Goal: Transaction & Acquisition: Purchase product/service

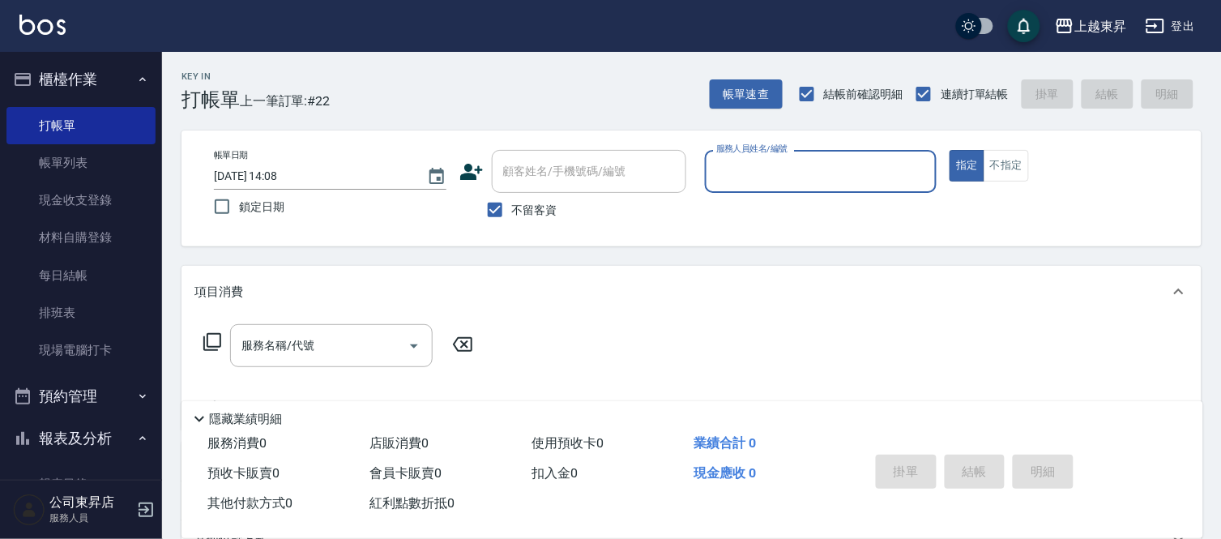
scroll to position [28, 0]
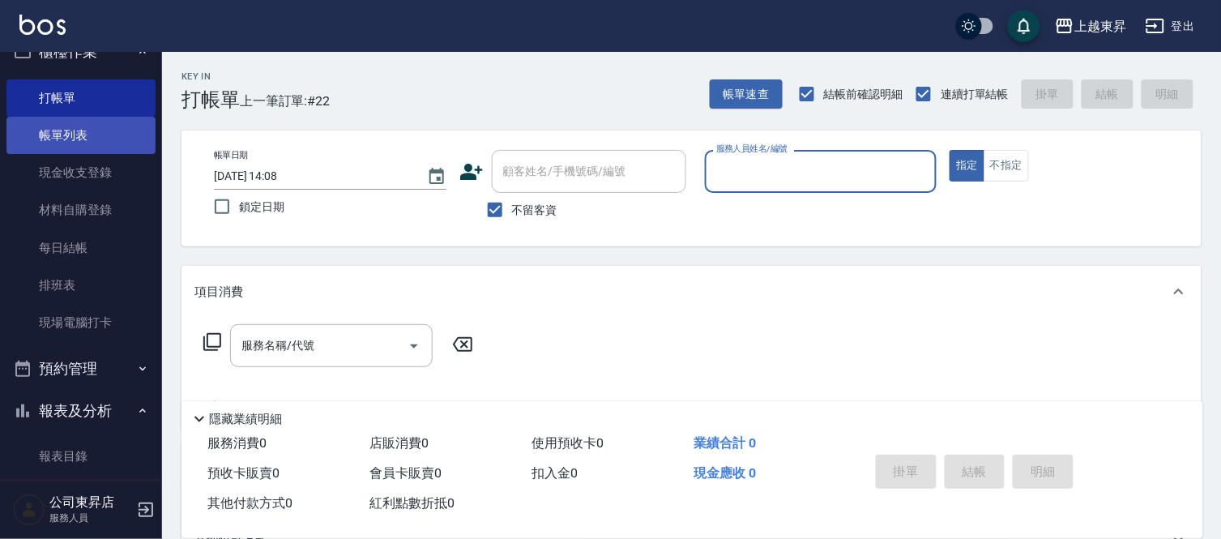
click at [62, 127] on link "帳單列表" at bounding box center [80, 135] width 149 height 37
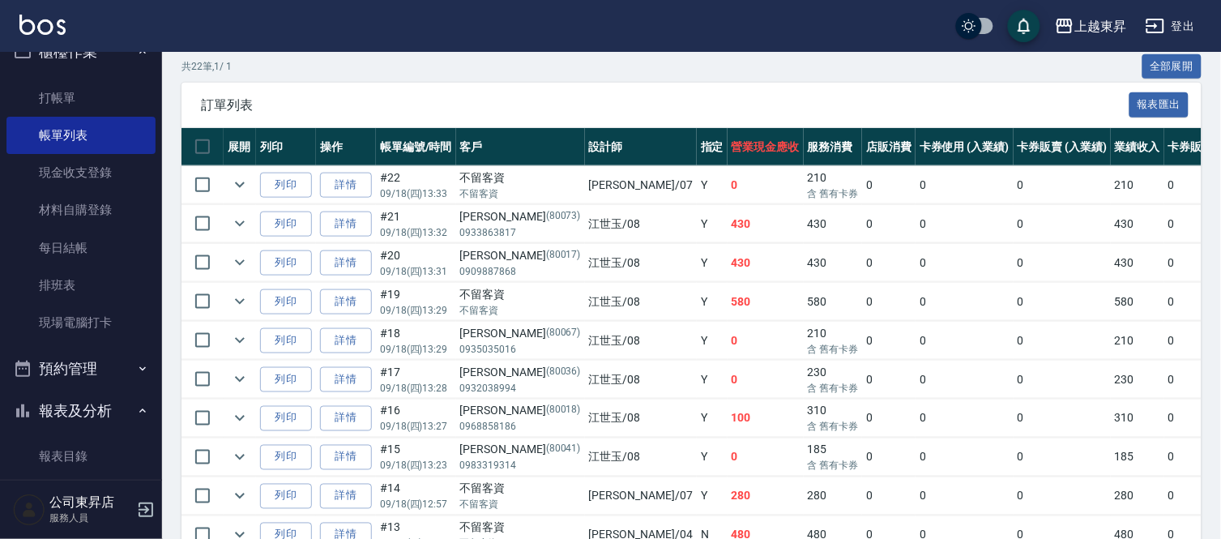
scroll to position [360, 0]
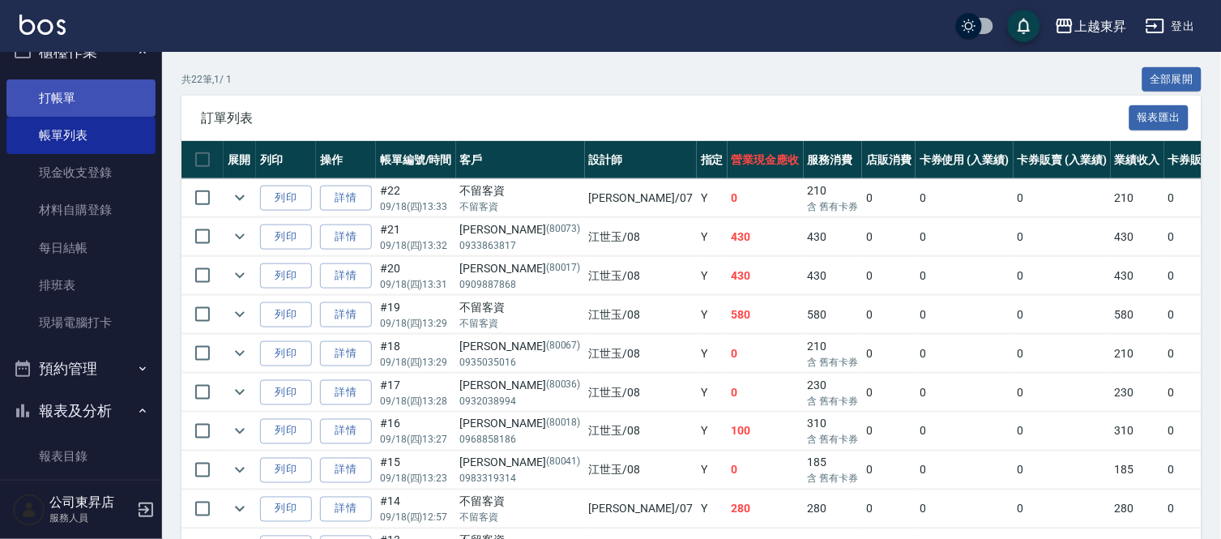
click at [60, 92] on link "打帳單" at bounding box center [80, 97] width 149 height 37
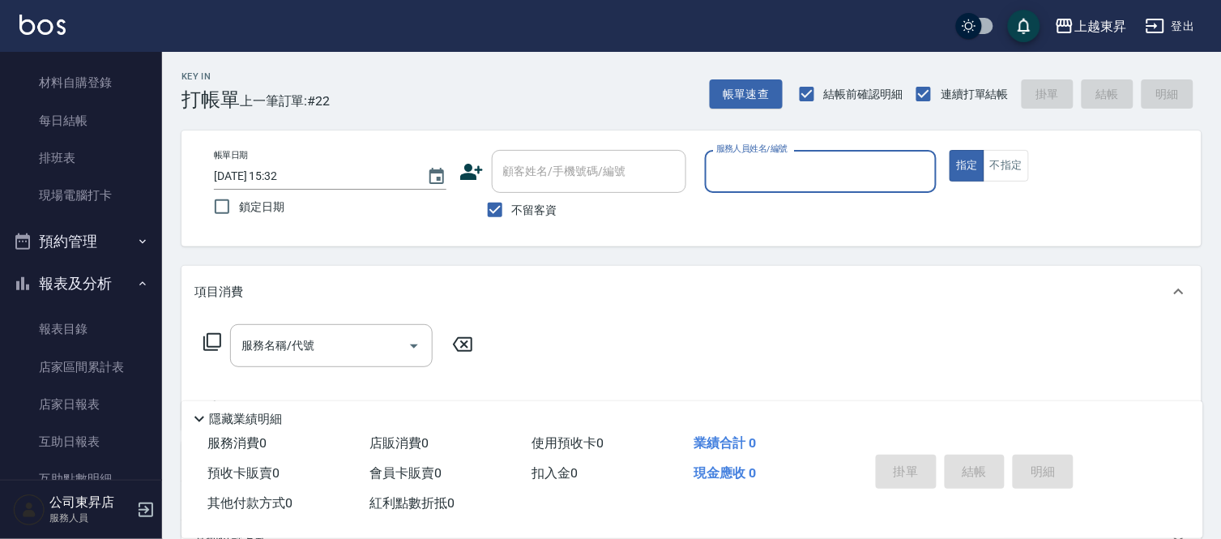
scroll to position [387, 0]
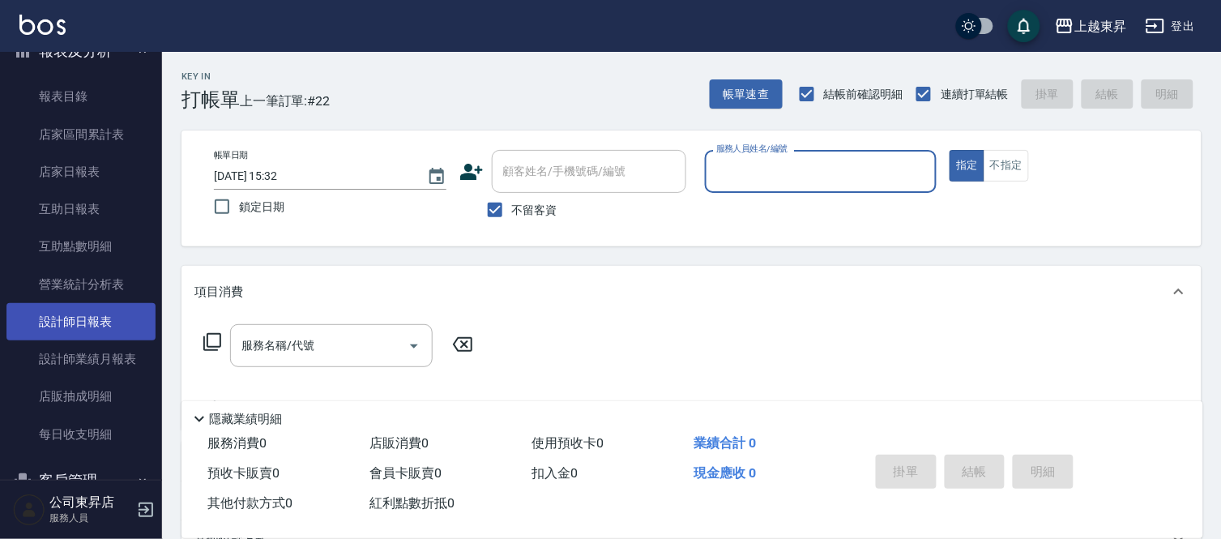
click at [74, 327] on link "設計師日報表" at bounding box center [80, 321] width 149 height 37
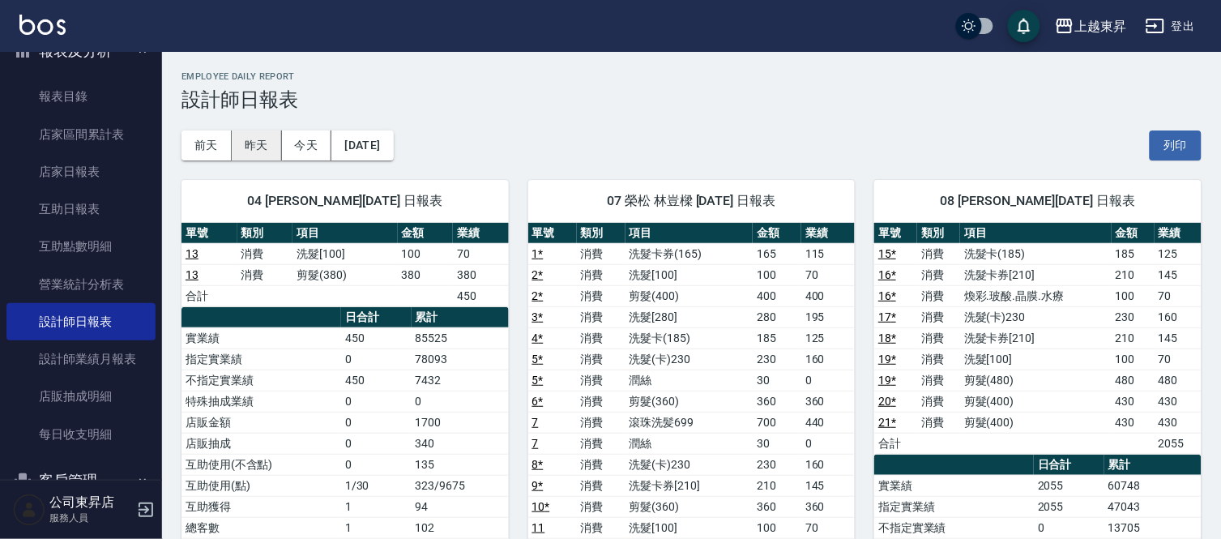
click at [265, 147] on button "昨天" at bounding box center [257, 145] width 50 height 30
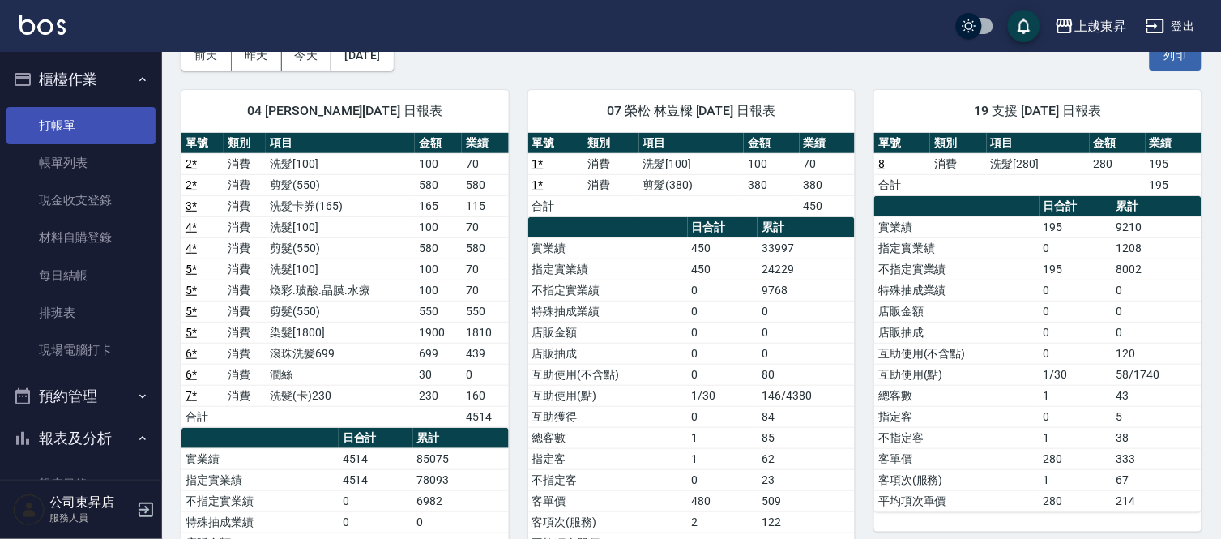
click at [54, 118] on link "打帳單" at bounding box center [80, 125] width 149 height 37
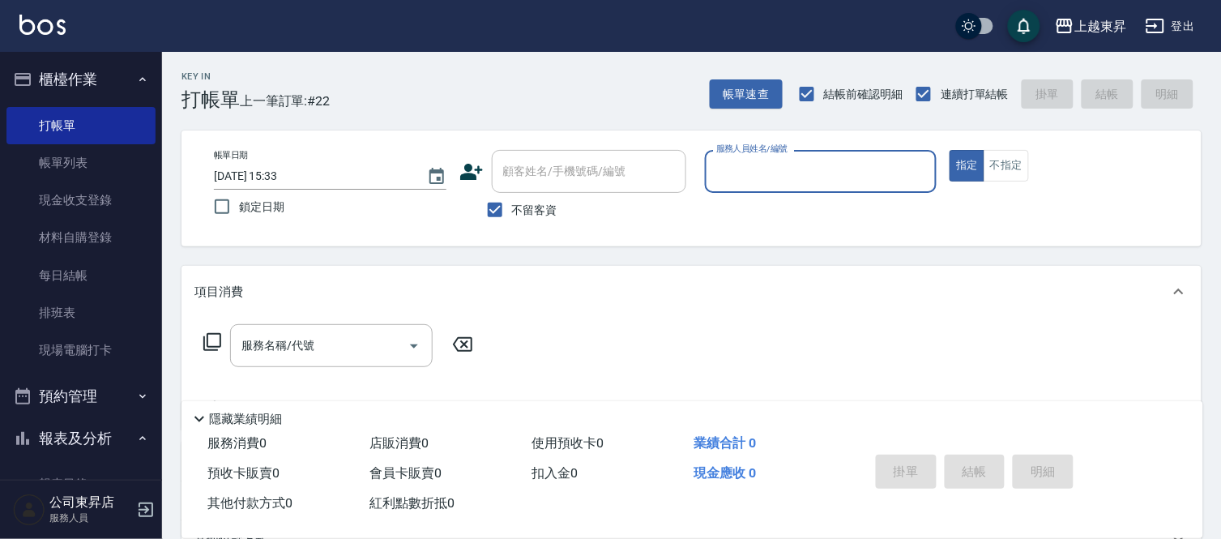
click at [738, 169] on input "服務人員姓名/編號" at bounding box center [821, 171] width 218 height 28
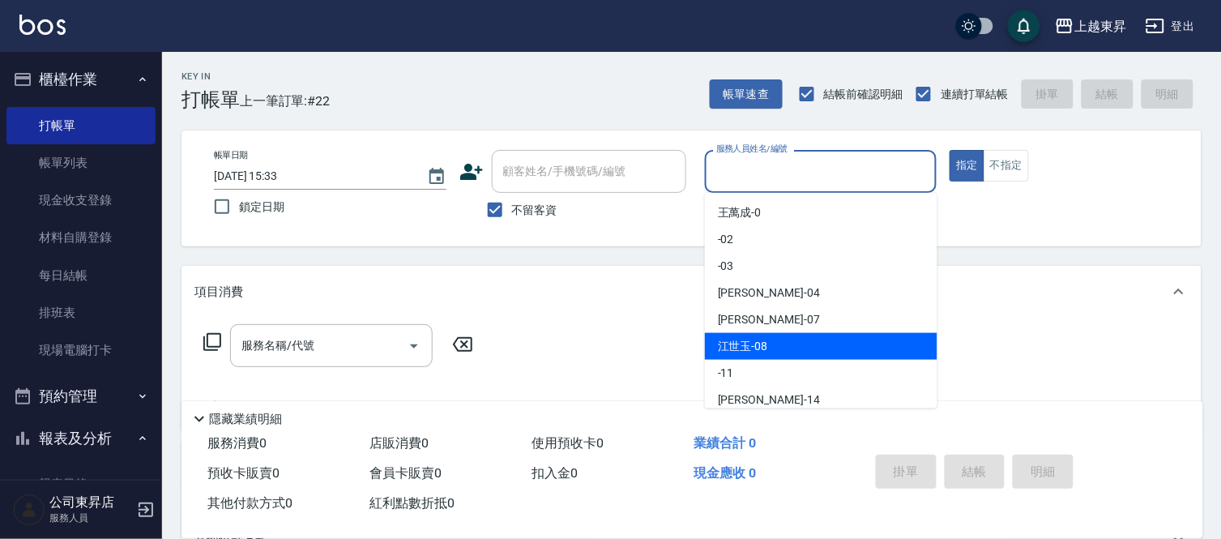
click at [768, 345] on div "[PERSON_NAME]-08" at bounding box center [821, 346] width 233 height 27
type input "[PERSON_NAME]-08"
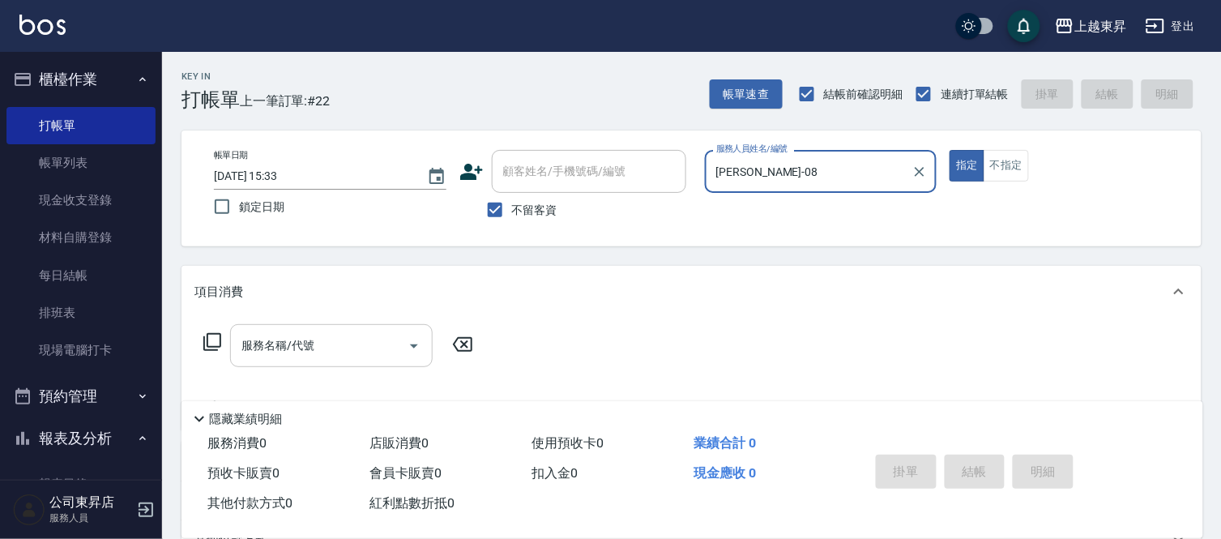
click at [324, 359] on input "服務名稱/代號" at bounding box center [319, 346] width 164 height 28
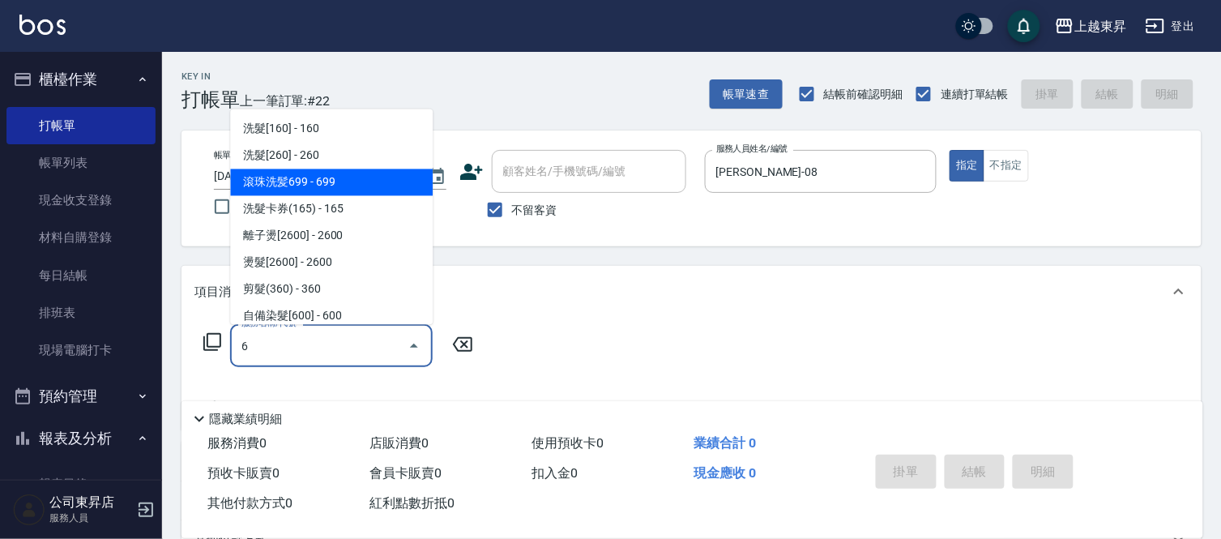
click at [238, 188] on span "滾珠洗髪699 - 699" at bounding box center [331, 182] width 203 height 27
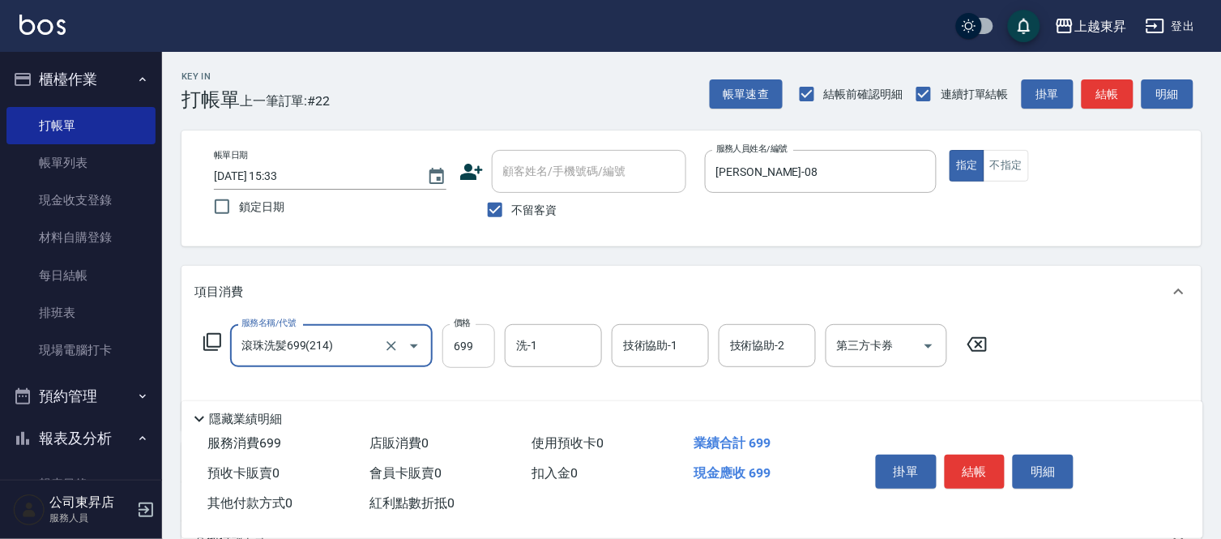
type input "滾珠洗髪699(214)"
click at [476, 351] on input "699" at bounding box center [469, 346] width 53 height 44
type input "700"
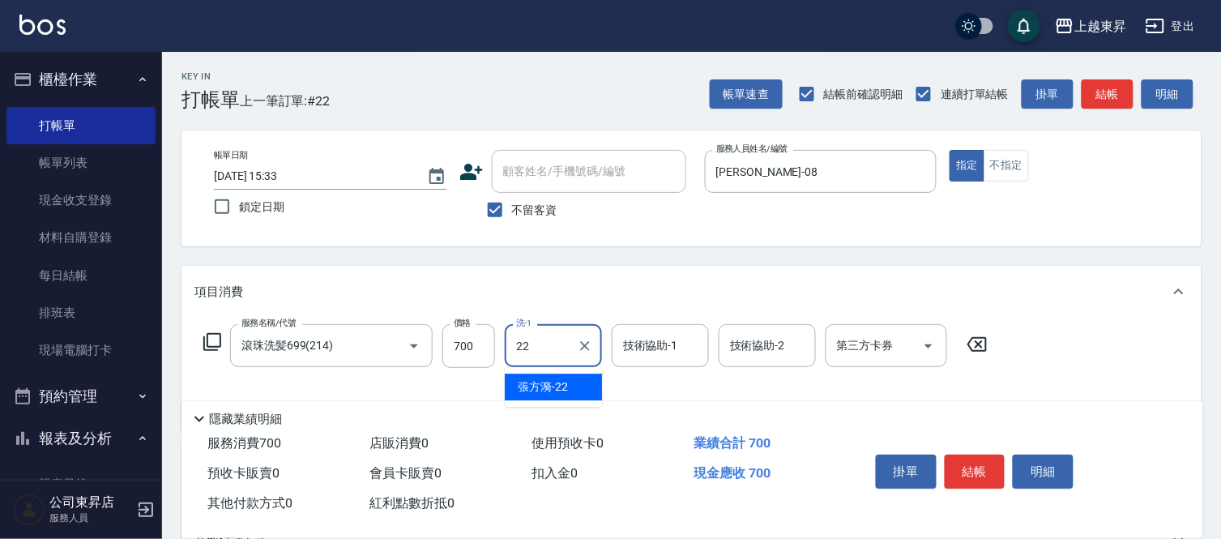
type input "張方漪-22"
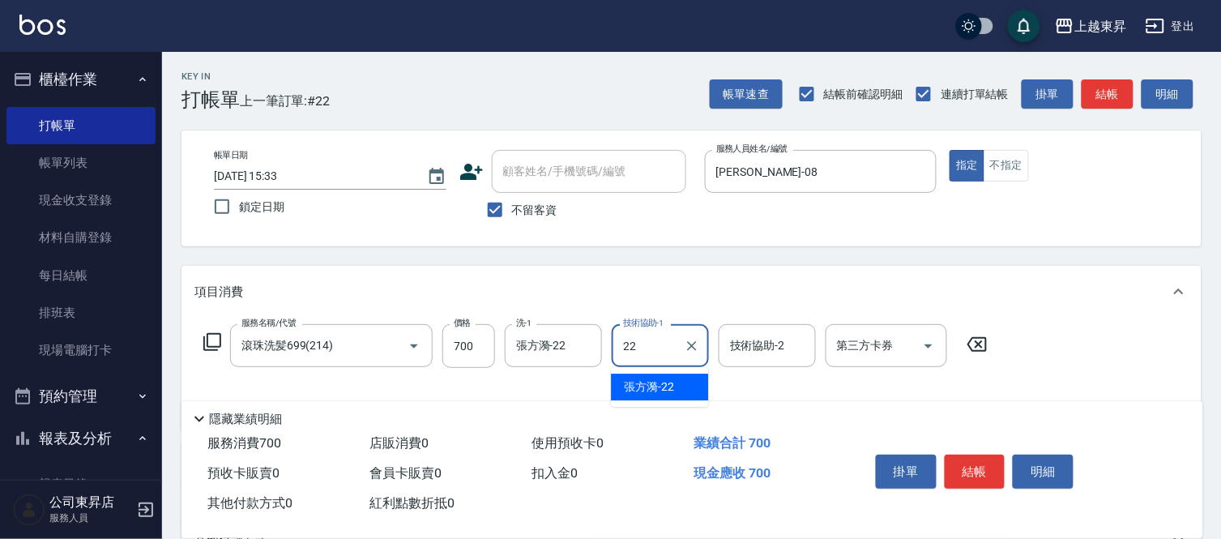
type input "張方漪-22"
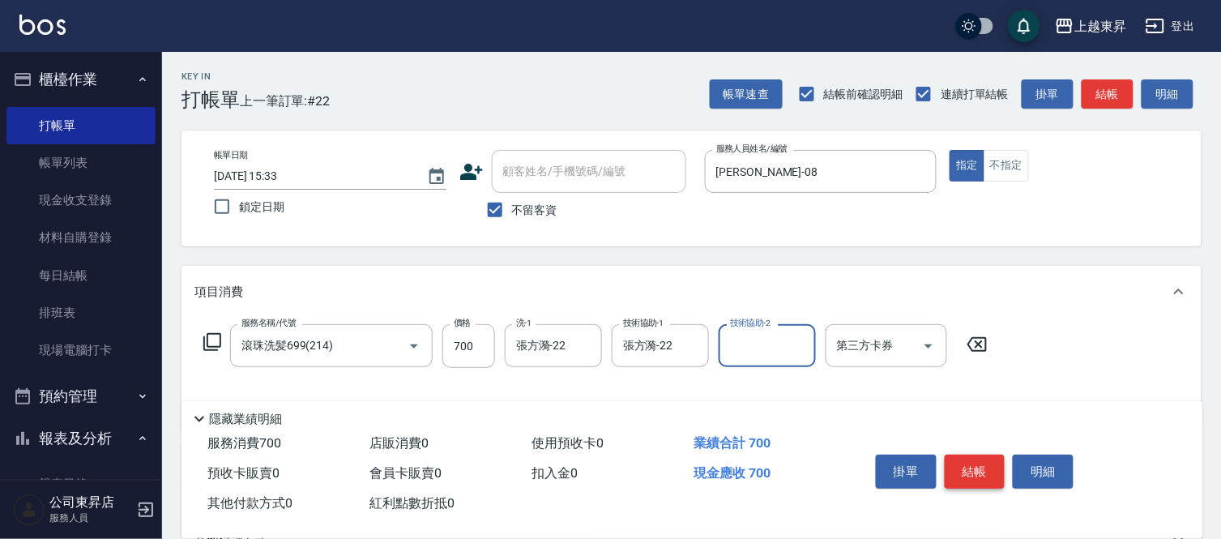
click at [969, 468] on button "結帳" at bounding box center [975, 472] width 61 height 34
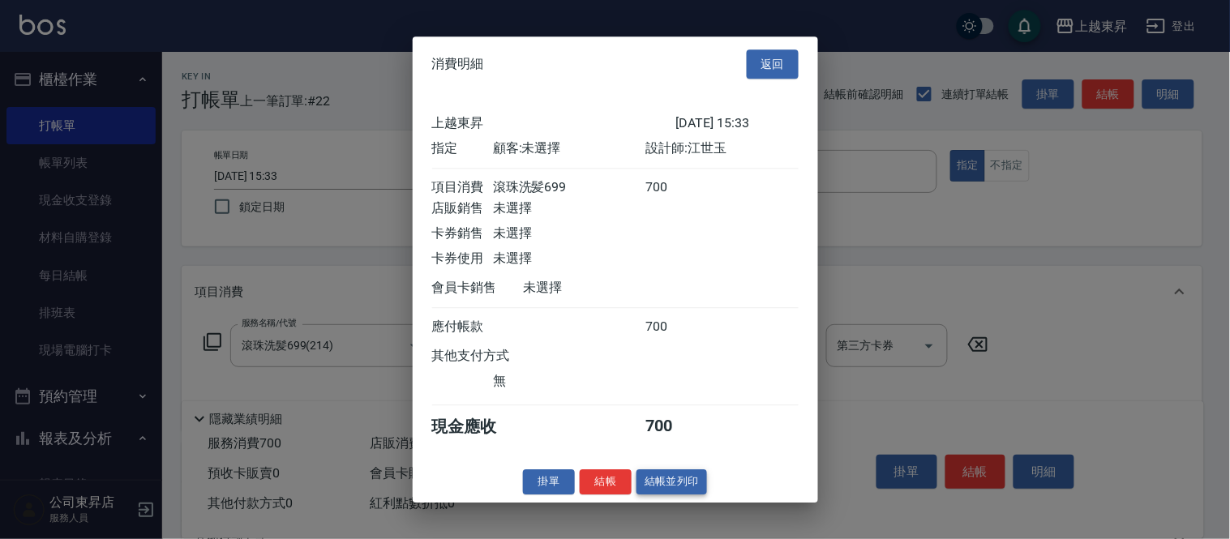
click at [685, 494] on button "結帳並列印" at bounding box center [671, 481] width 71 height 25
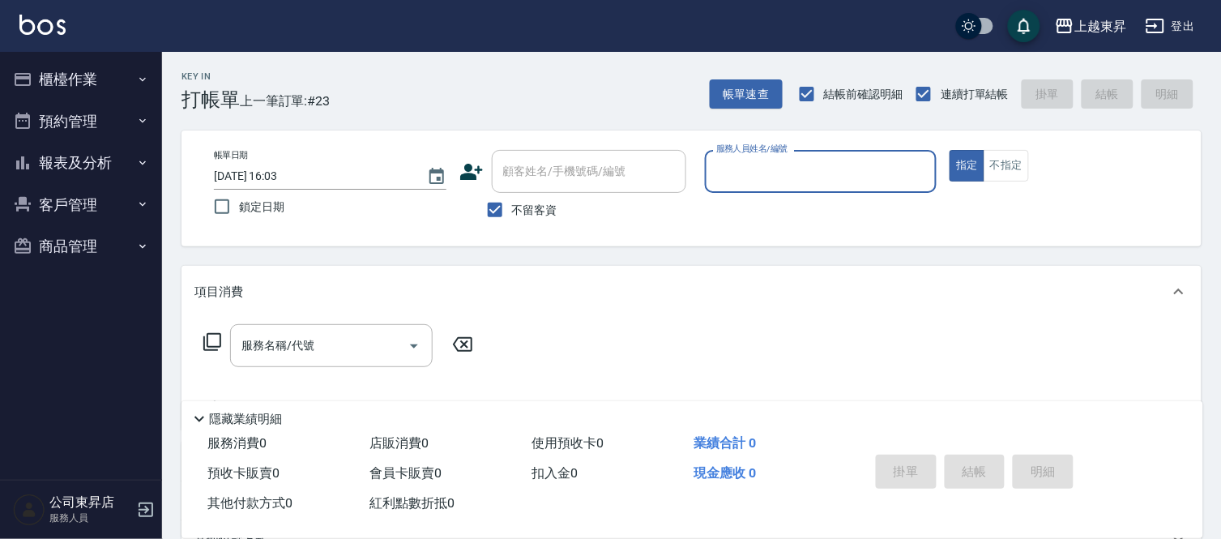
click at [533, 209] on span "不留客資" at bounding box center [534, 210] width 45 height 17
click at [512, 209] on input "不留客資" at bounding box center [495, 210] width 34 height 34
checkbox input "false"
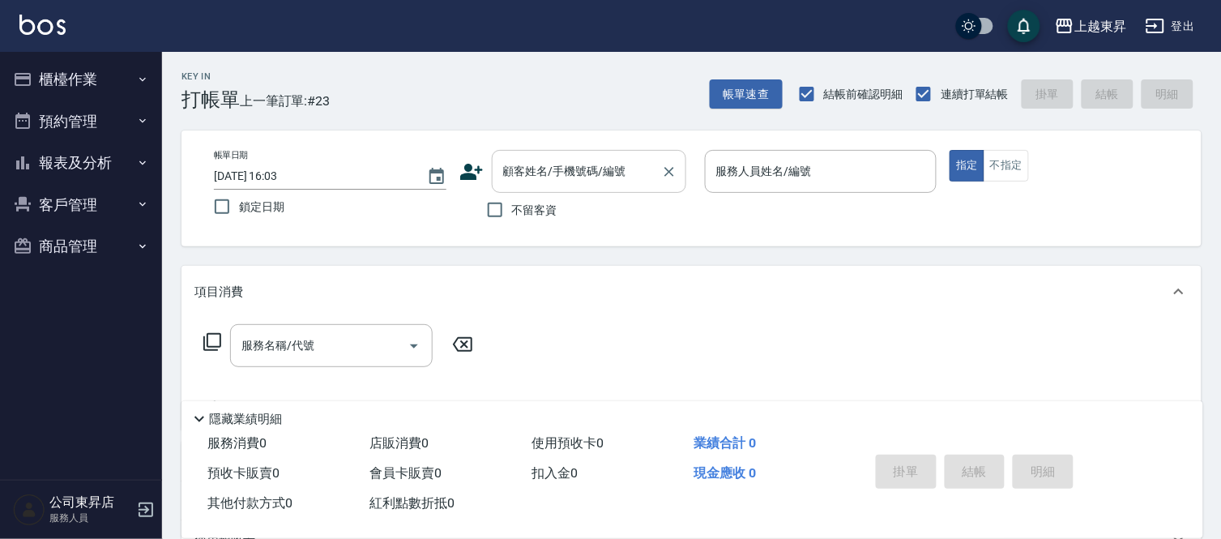
click at [537, 181] on input "顧客姓名/手機號碼/編號" at bounding box center [577, 171] width 156 height 28
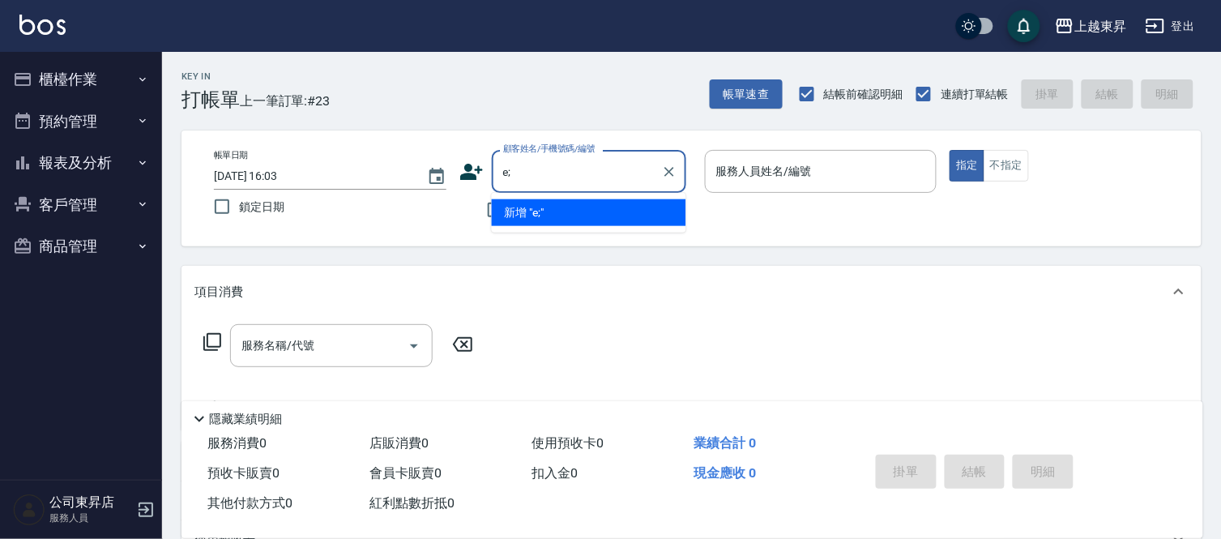
type input "e"
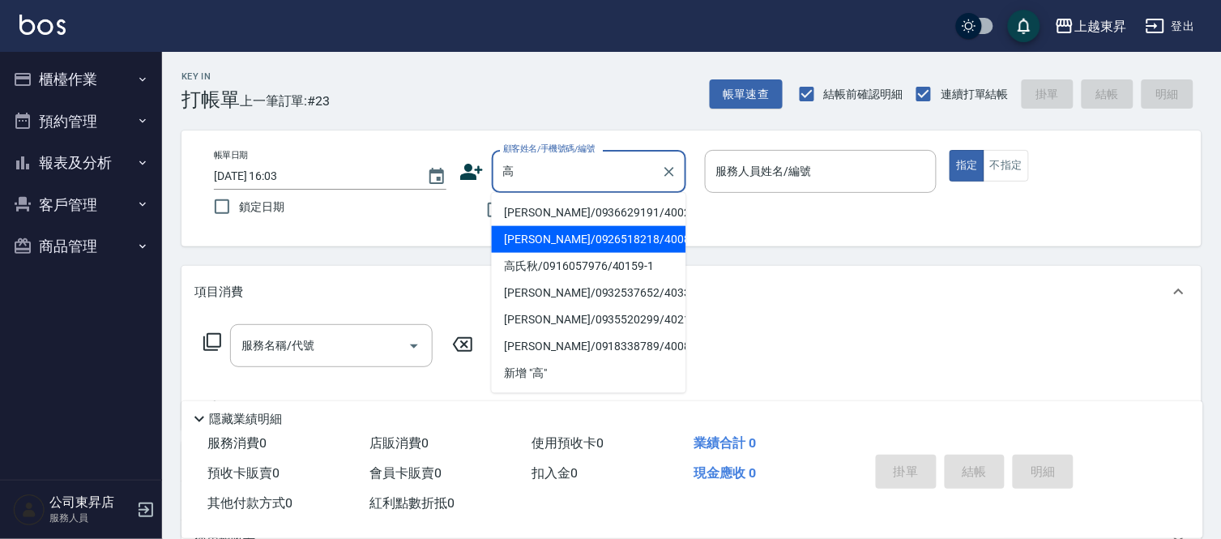
drag, startPoint x: 570, startPoint y: 235, endPoint x: 511, endPoint y: 288, distance: 79.2
click at [570, 236] on li "高文敏/0926518218/40084" at bounding box center [589, 239] width 195 height 27
type input "高文敏/0926518218/40084"
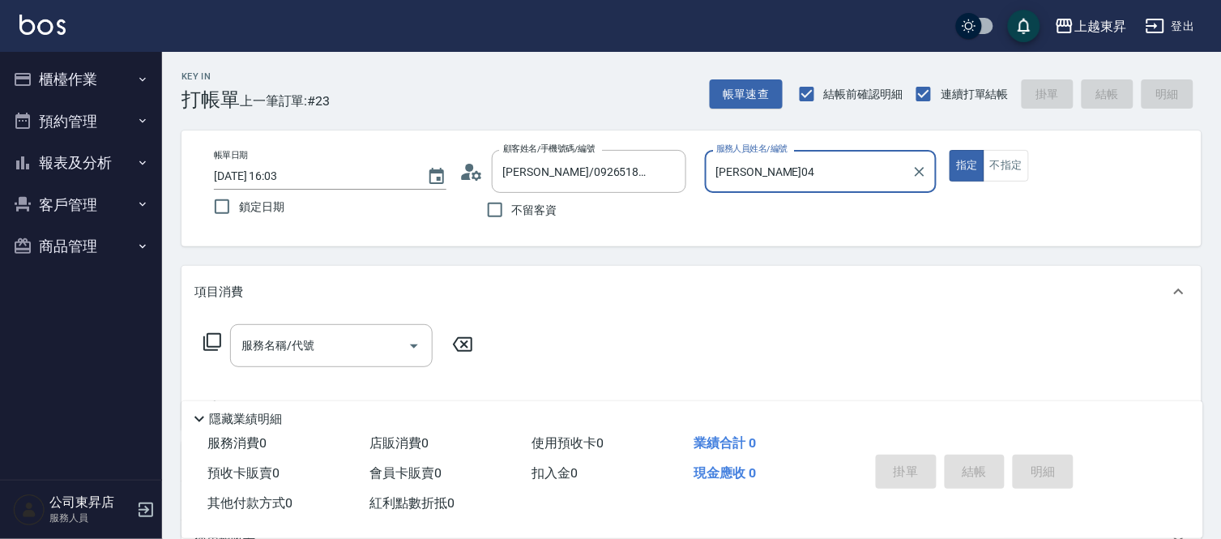
type input "李怡君-04"
click at [366, 338] on input "服務名稱/代號" at bounding box center [319, 346] width 164 height 28
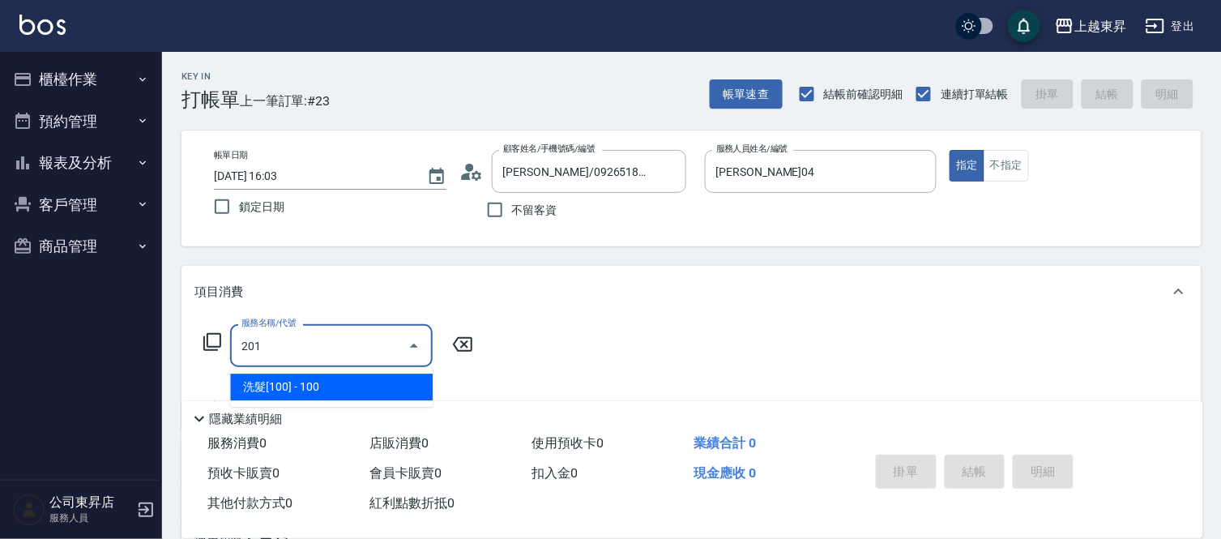
type input "洗髮[100](201)"
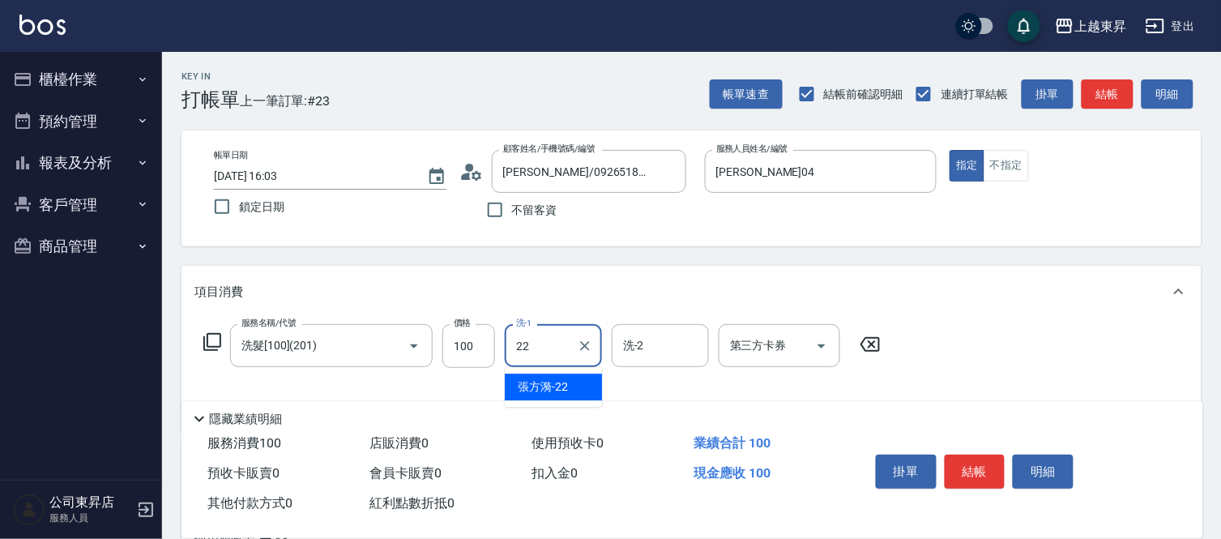
type input "張方漪-22"
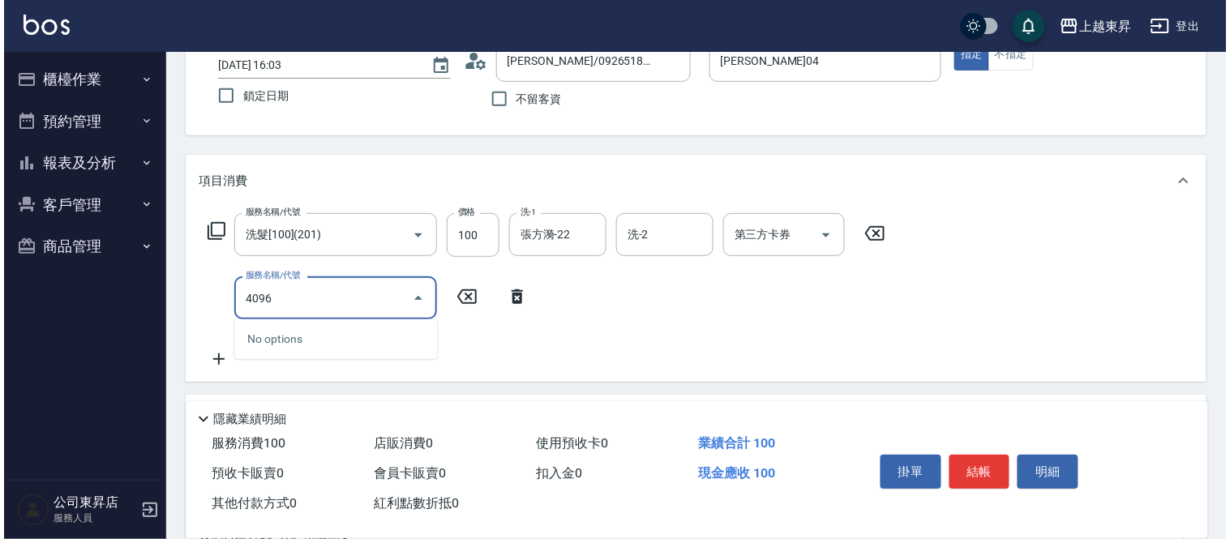
scroll to position [319, 0]
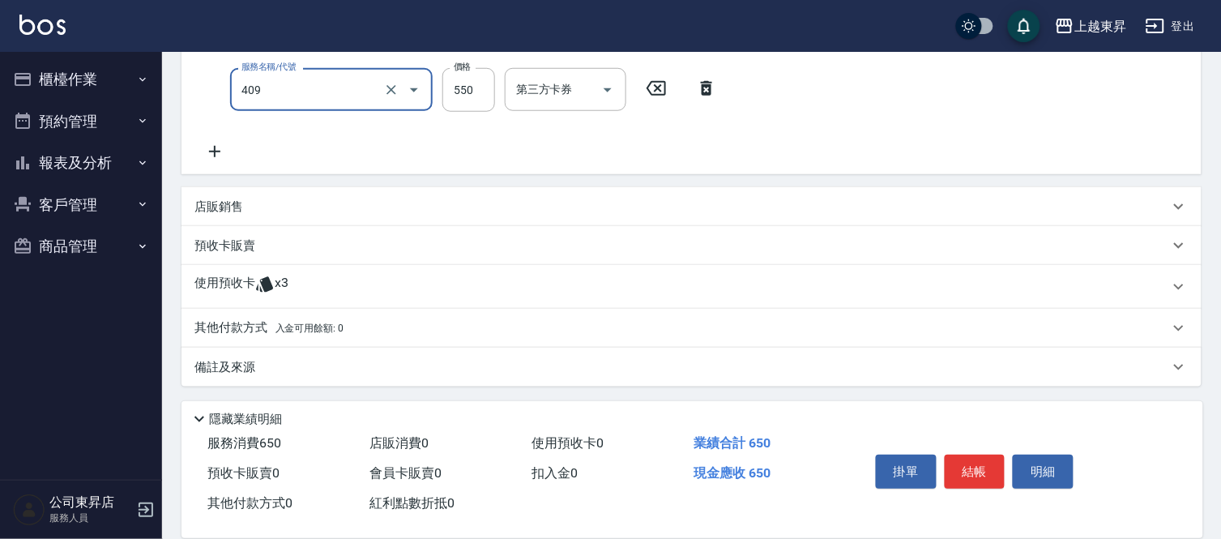
type input "剪髮(550)(409)"
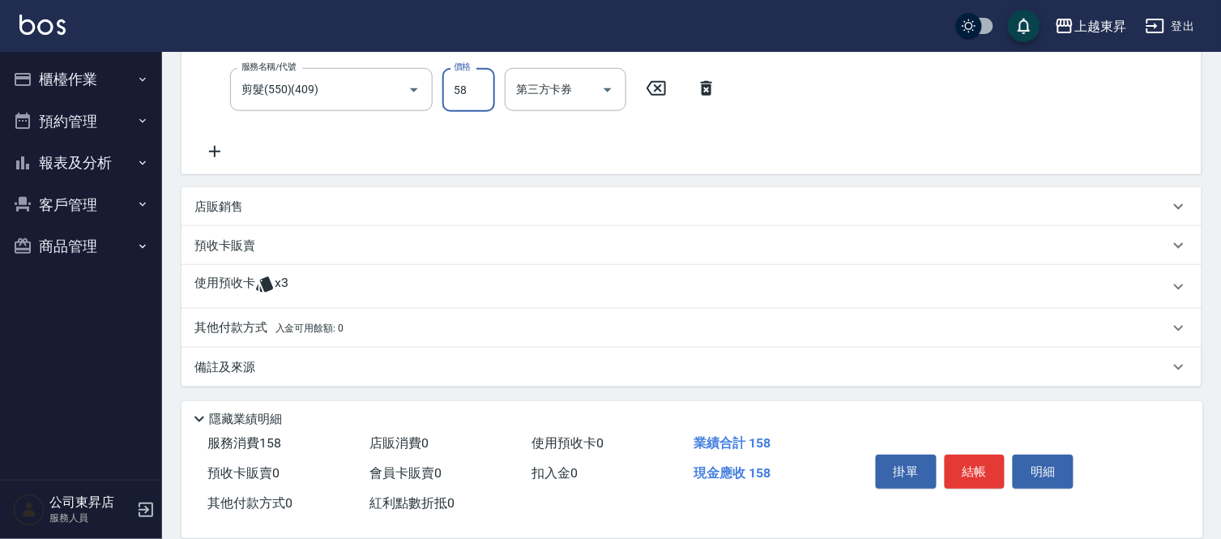
type input "580"
click at [968, 460] on button "結帳" at bounding box center [975, 472] width 61 height 34
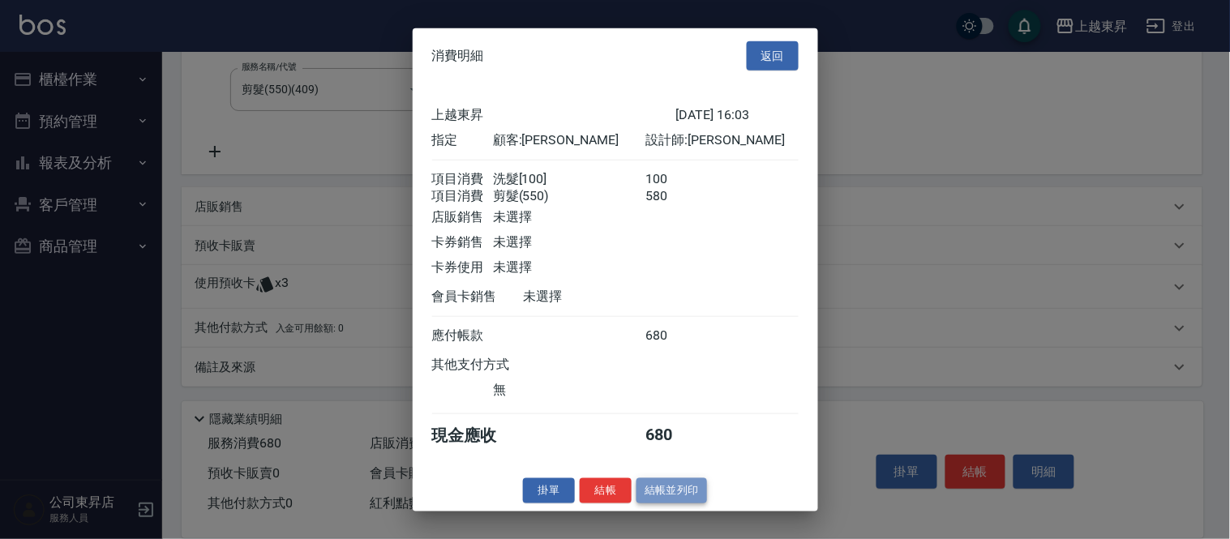
click at [691, 495] on button "結帳並列印" at bounding box center [671, 490] width 71 height 25
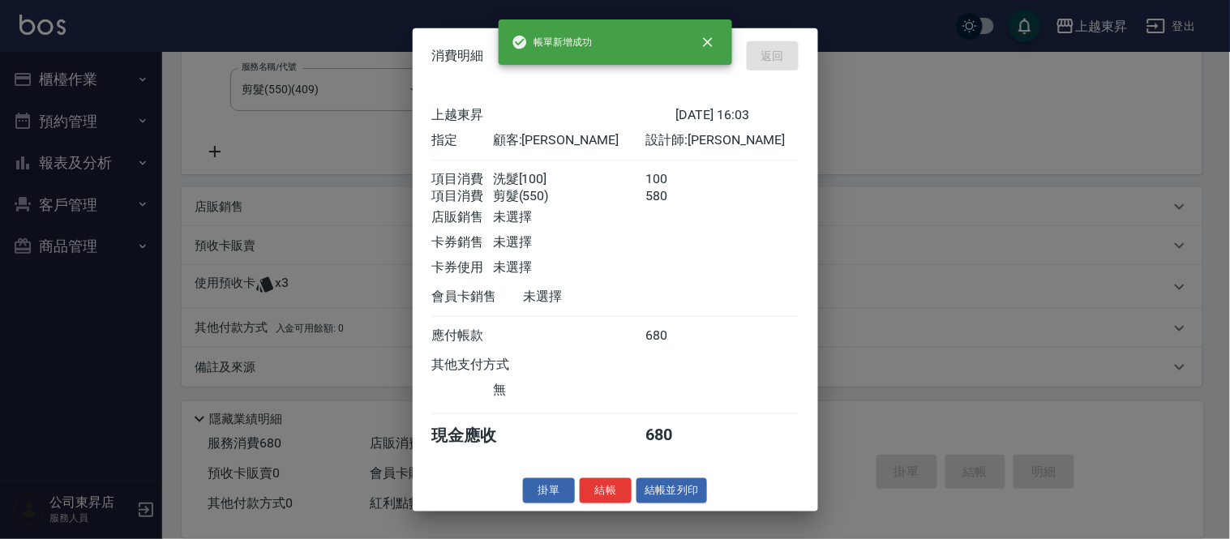
type input "2025/09/18 16:04"
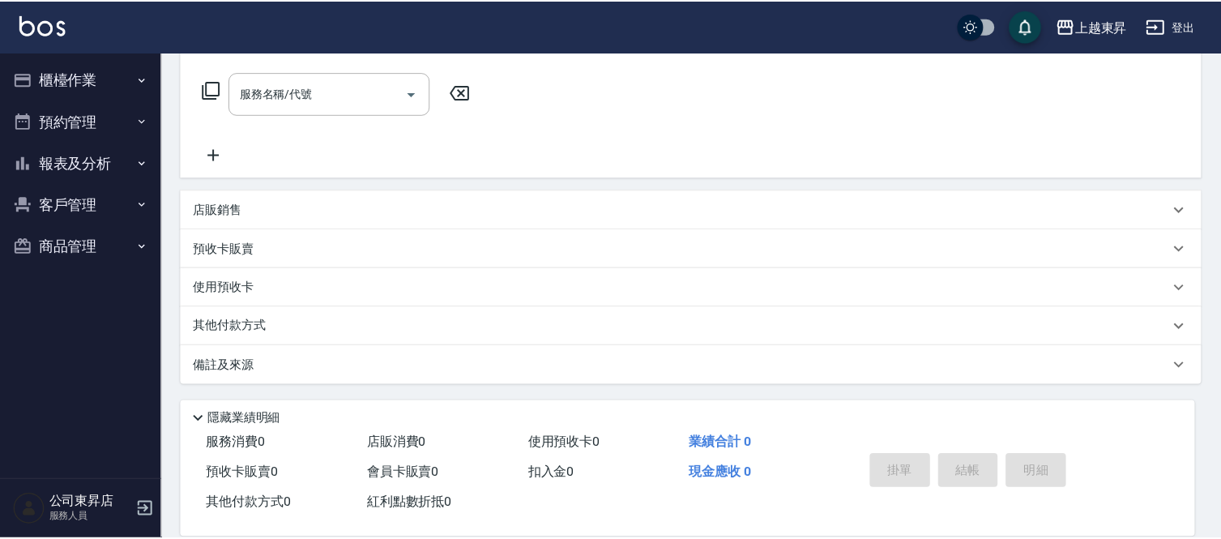
scroll to position [0, 0]
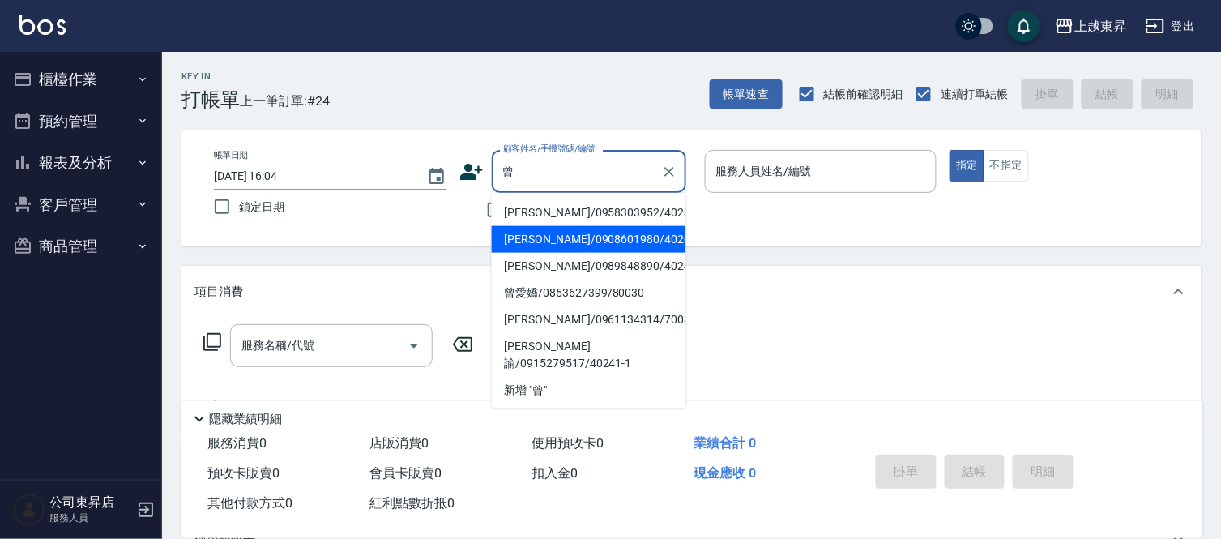
click at [598, 237] on li "曾必先/0908601980/40201" at bounding box center [589, 239] width 195 height 27
type input "曾必先/0908601980/40201"
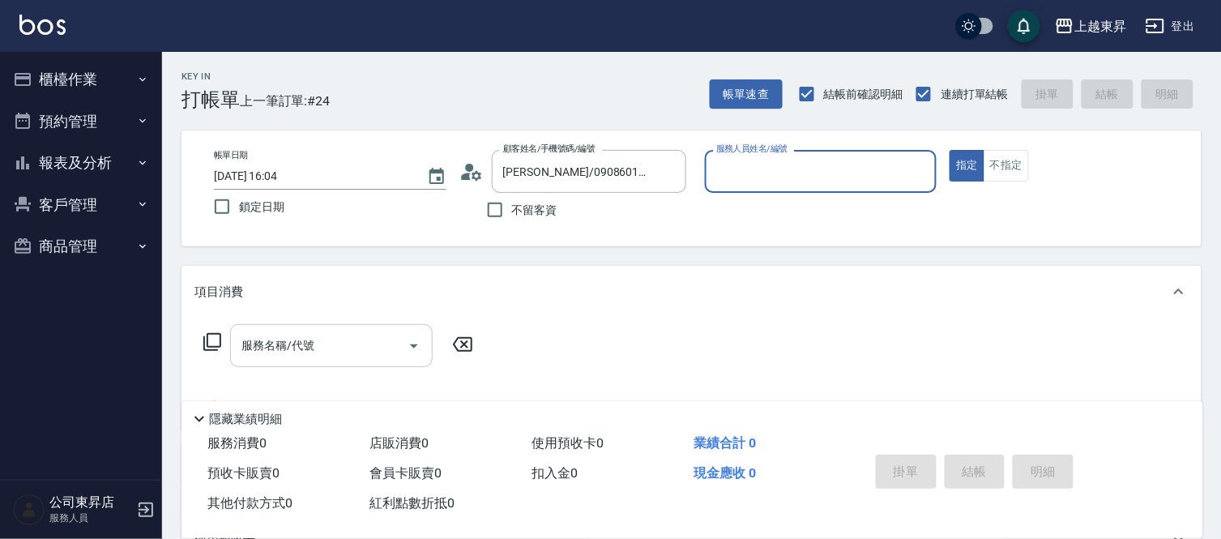
type input "李怡君-04"
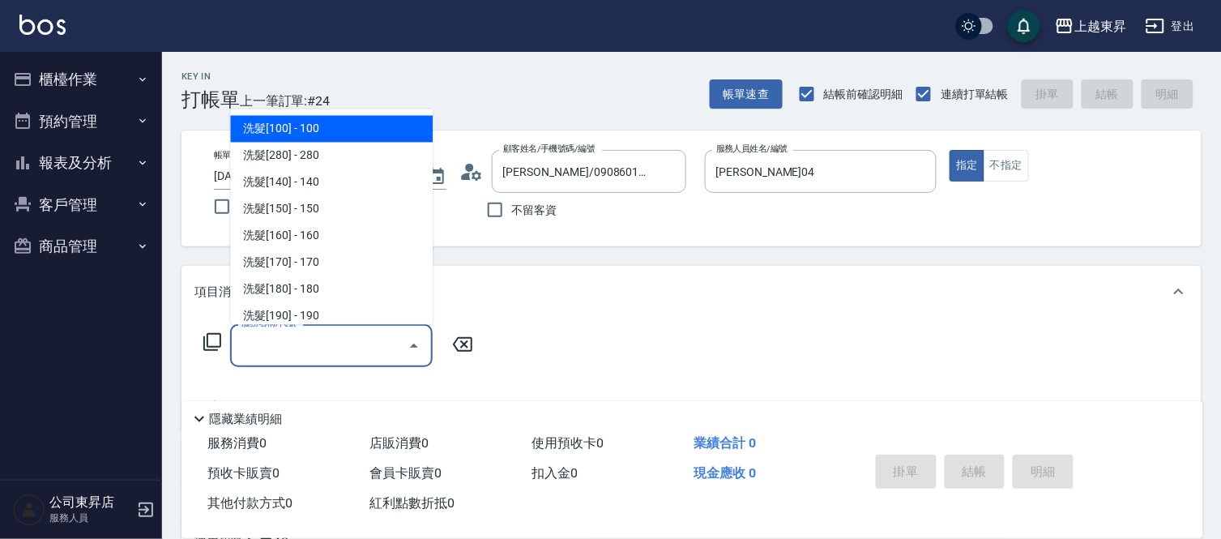
click at [346, 357] on input "服務名稱/代號" at bounding box center [319, 346] width 164 height 28
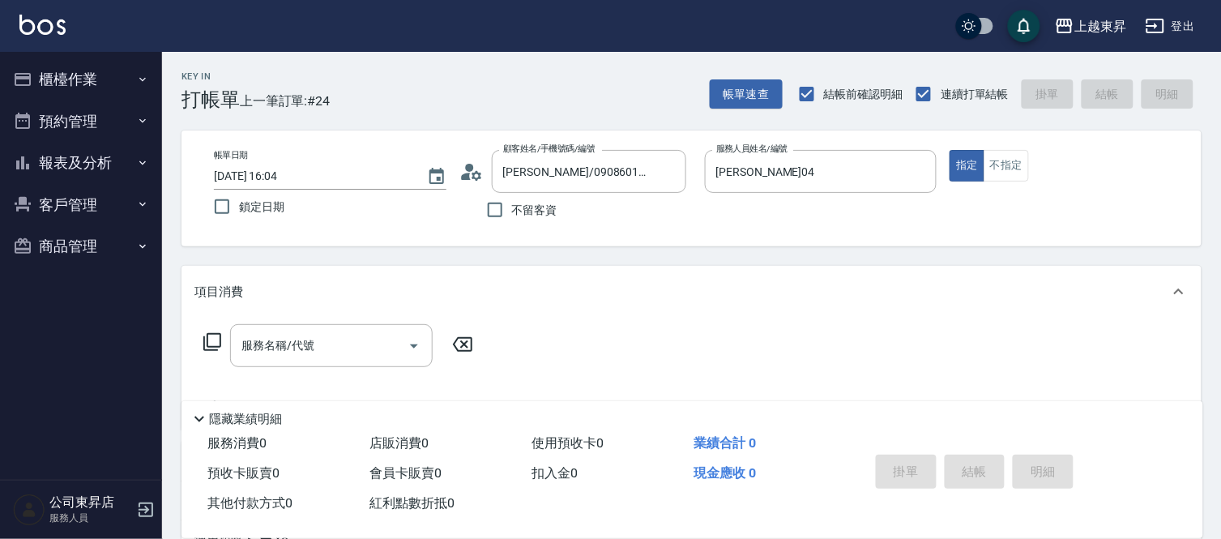
click at [214, 349] on icon at bounding box center [212, 341] width 19 height 19
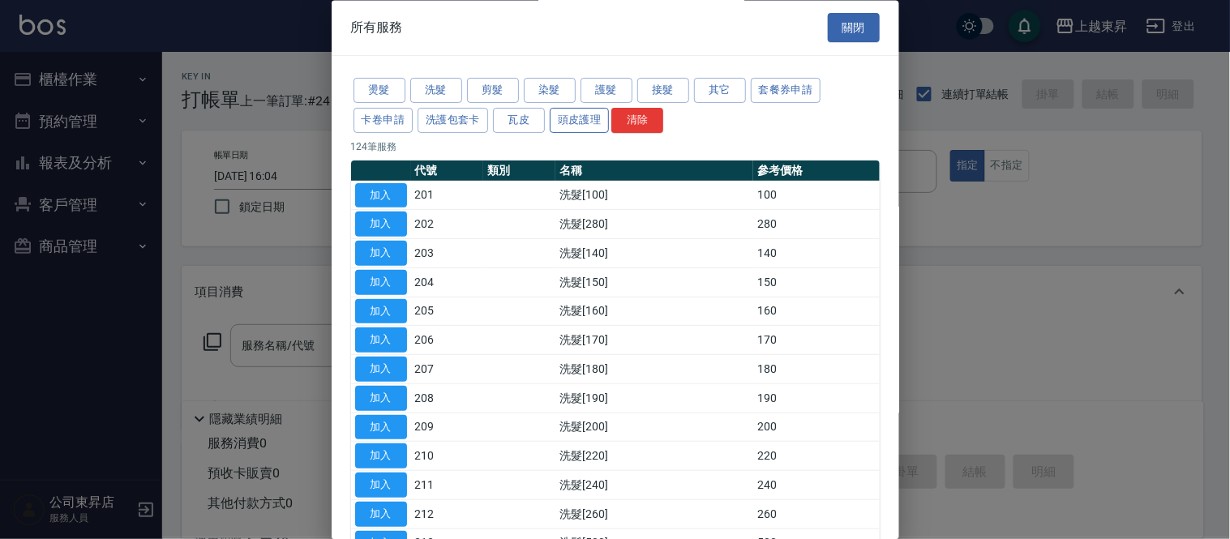
click at [582, 123] on button "頭皮護理" at bounding box center [580, 120] width 60 height 25
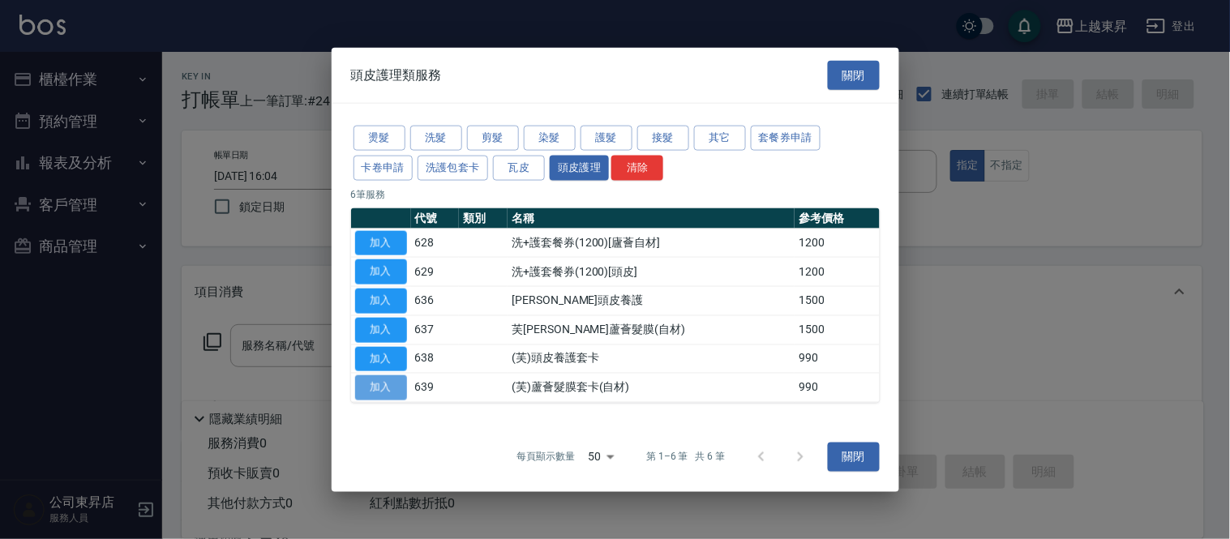
click at [400, 387] on button "加入" at bounding box center [381, 387] width 52 height 25
type input "(芙)蘆薈髮膜套卡(自材)(639)"
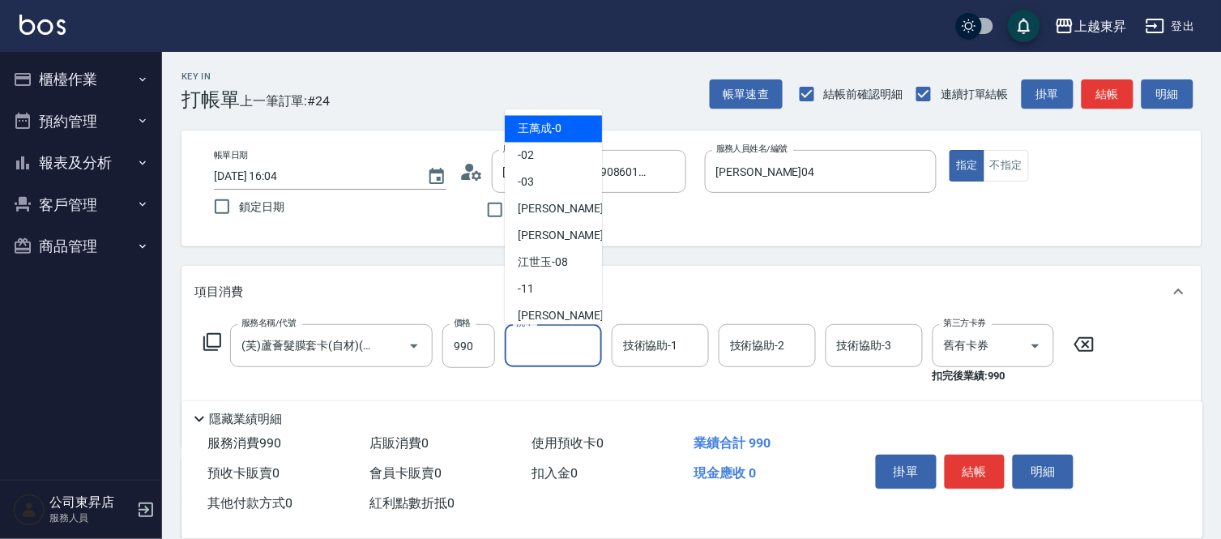
click at [538, 347] on input "洗-1" at bounding box center [553, 346] width 83 height 28
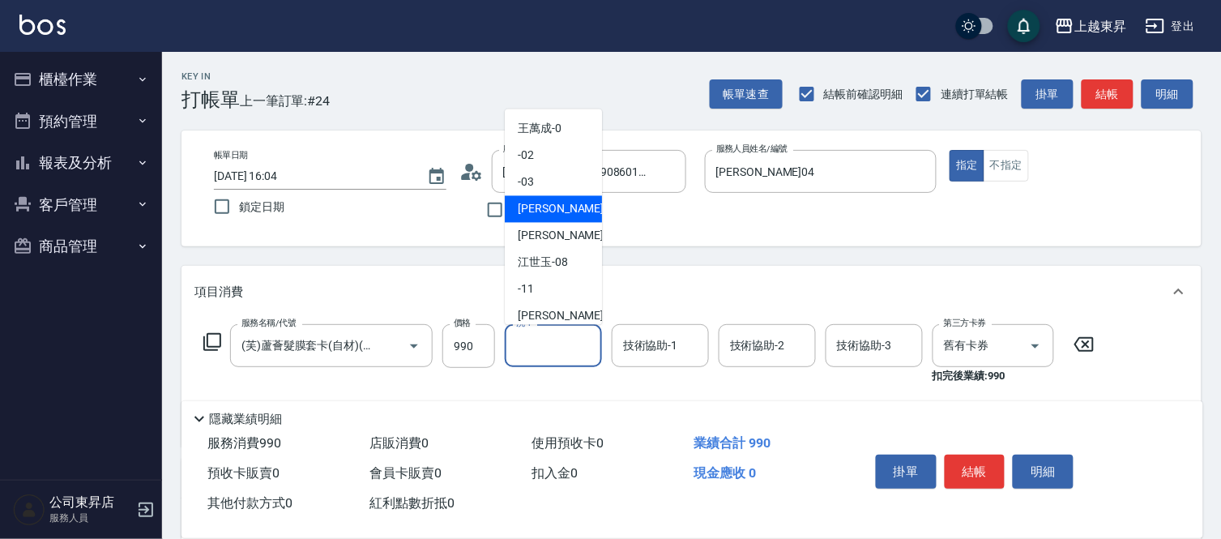
click at [581, 198] on div "李怡君 -04" at bounding box center [553, 209] width 97 height 27
type input "李怡君-04"
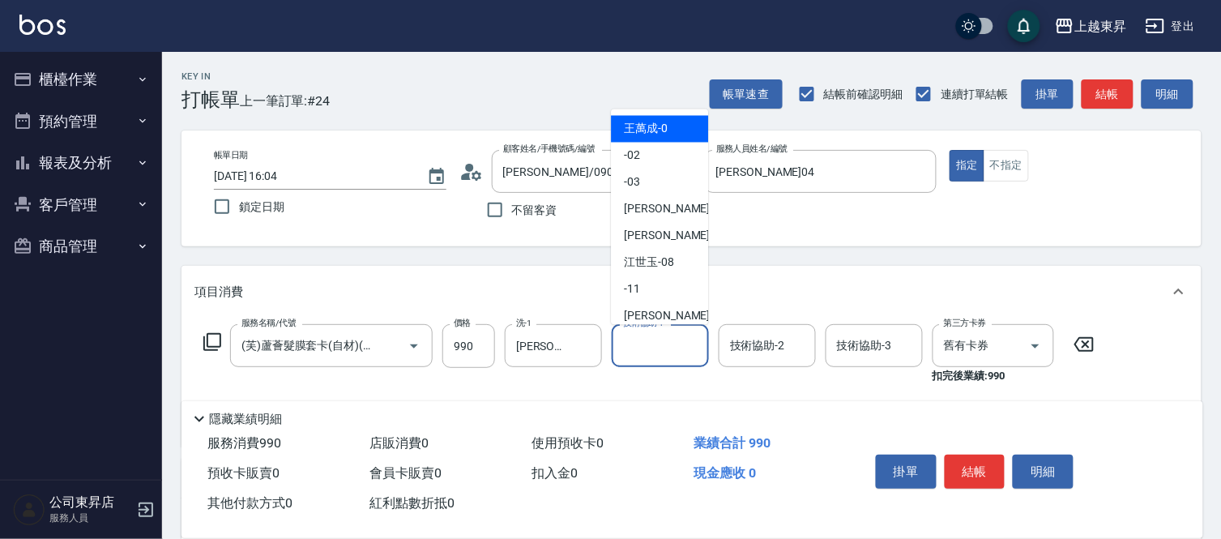
click at [629, 334] on div "技術協助-1 技術協助-1" at bounding box center [660, 345] width 97 height 43
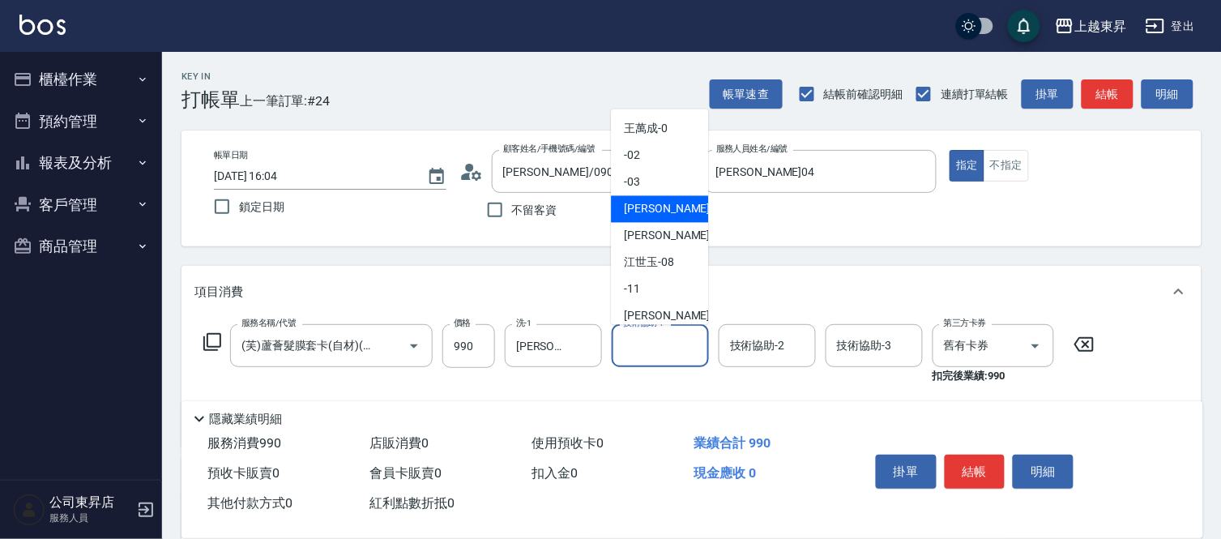
click at [669, 214] on span "李怡君 -04" at bounding box center [675, 209] width 102 height 17
type input "李怡君-04"
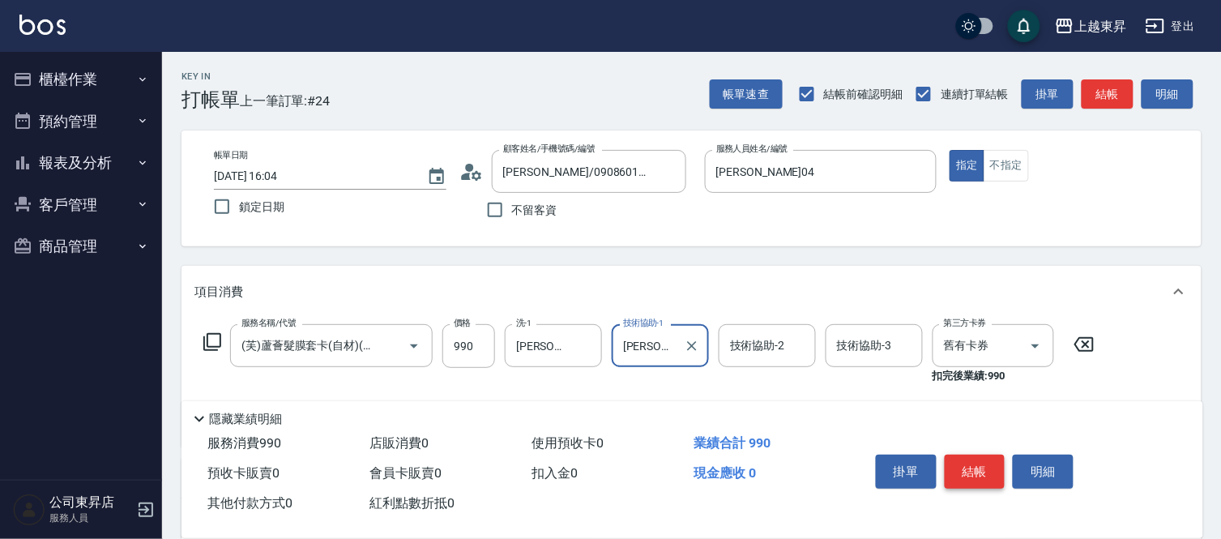
click at [969, 467] on button "結帳" at bounding box center [975, 472] width 61 height 34
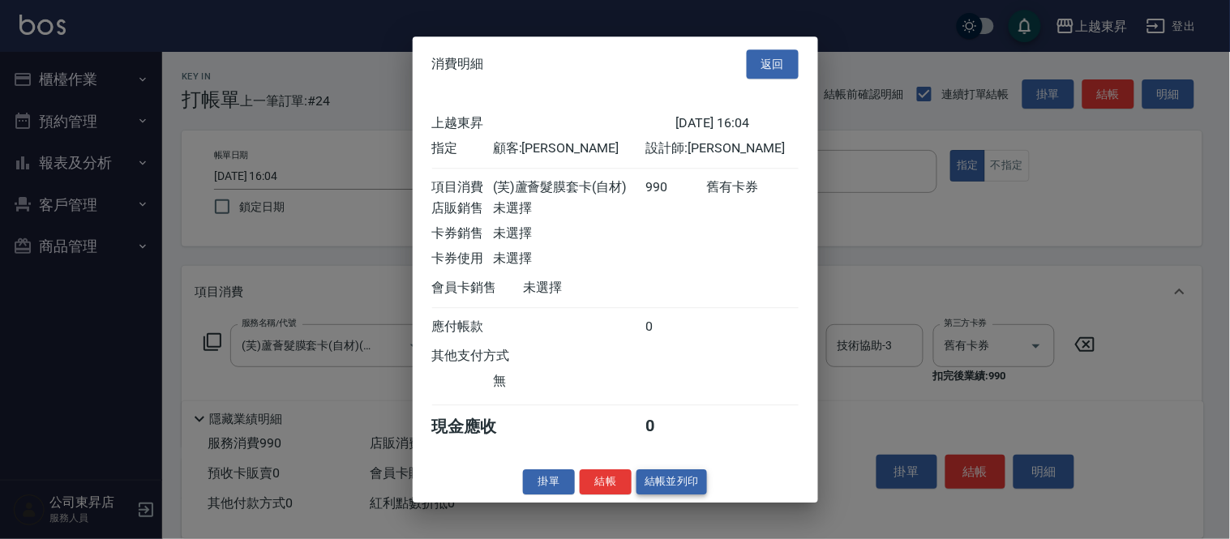
click at [684, 488] on button "結帳並列印" at bounding box center [671, 481] width 71 height 25
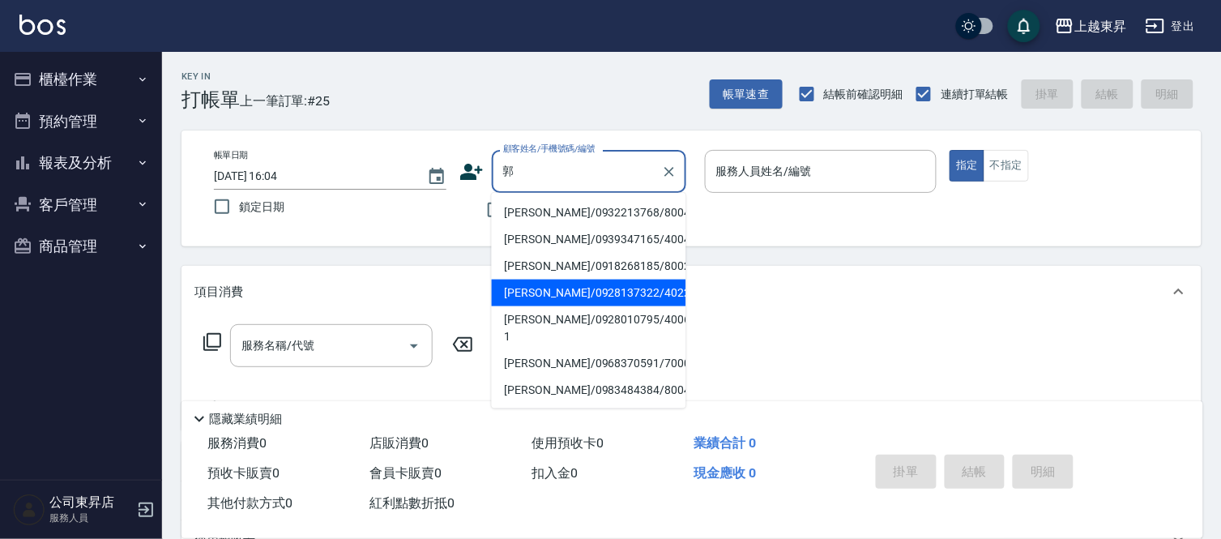
click at [554, 293] on li "郭容銜/0928137322/40223" at bounding box center [589, 293] width 195 height 27
type input "郭容銜/0928137322/40223"
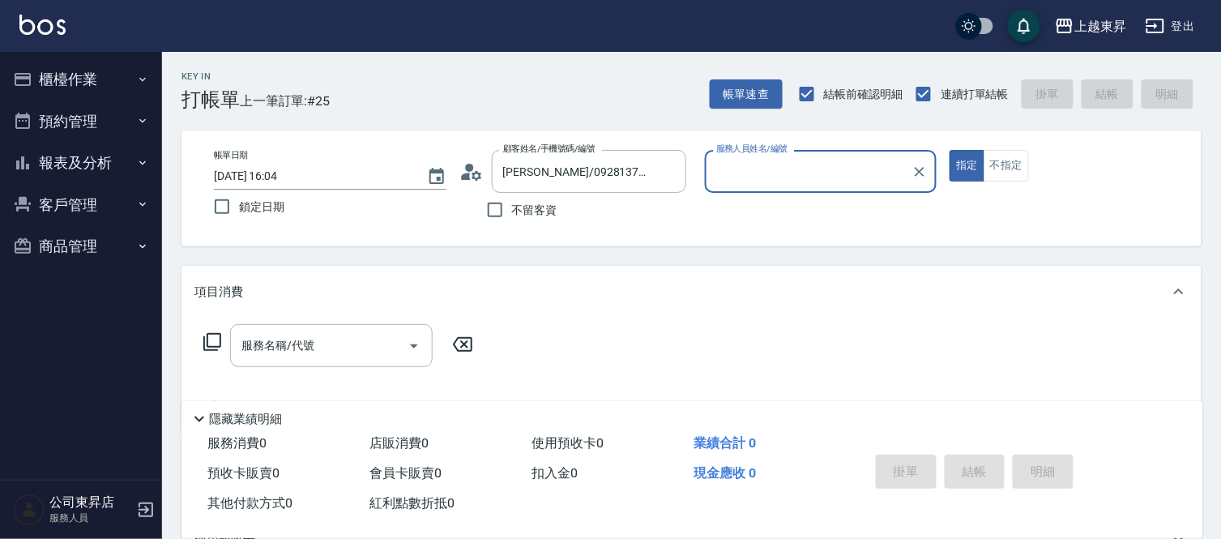
type input "李怡君-04"
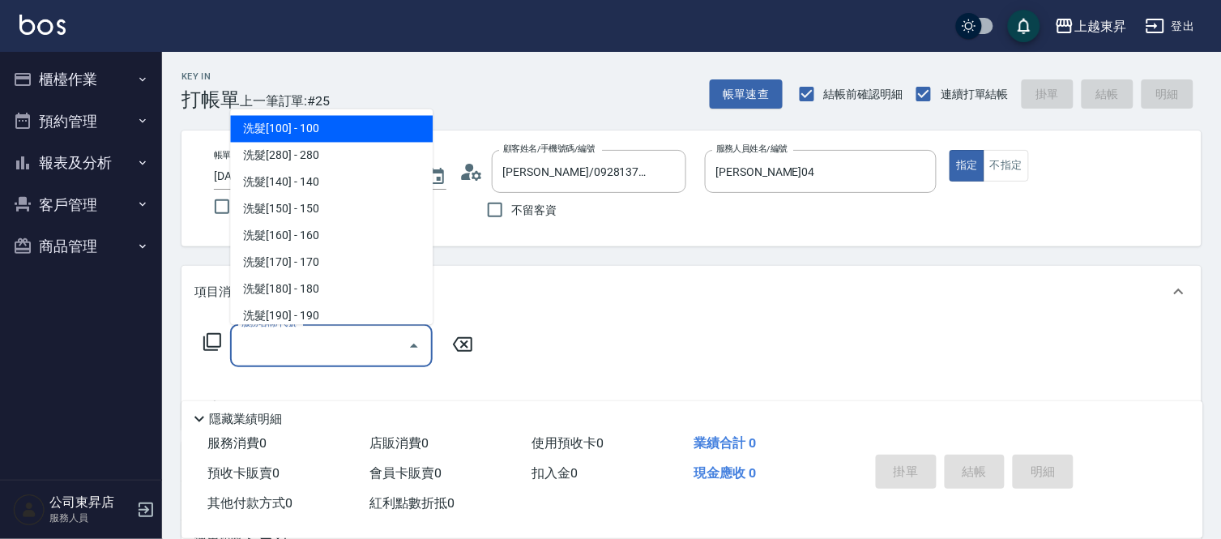
click at [309, 343] on input "服務名稱/代號" at bounding box center [319, 346] width 164 height 28
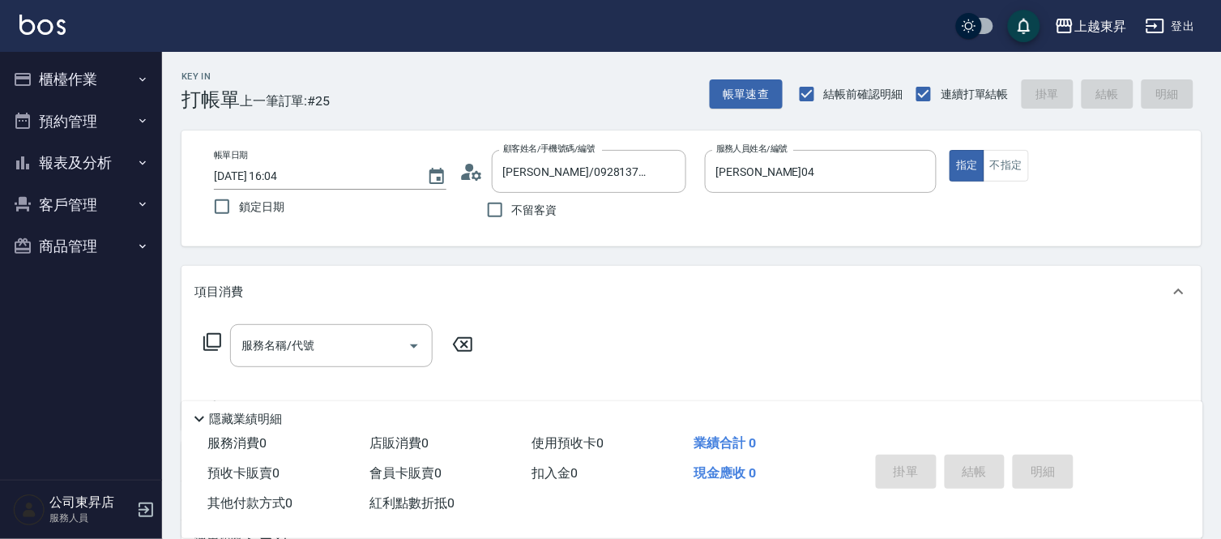
click at [207, 351] on icon at bounding box center [212, 341] width 19 height 19
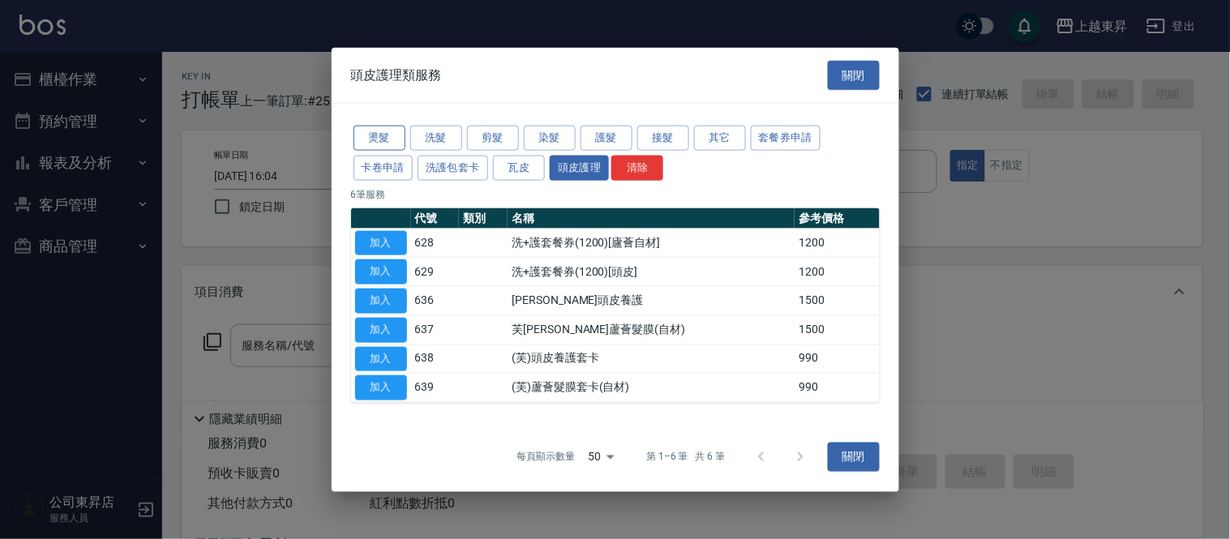
click at [370, 143] on button "燙髮" at bounding box center [379, 138] width 52 height 25
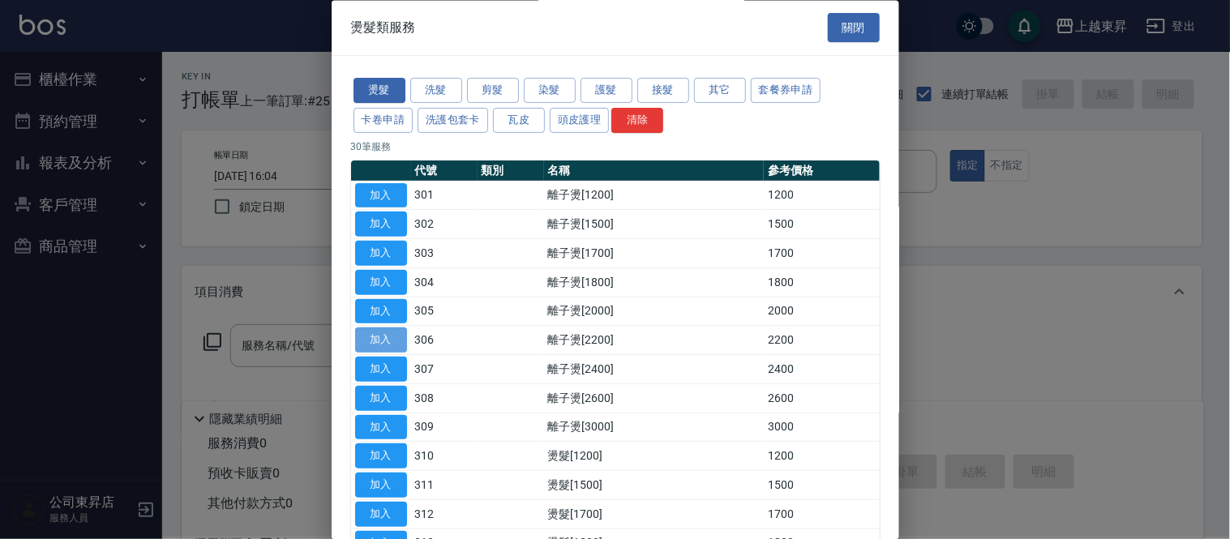
click at [384, 344] on button "加入" at bounding box center [381, 340] width 52 height 25
type input "離子燙[2200](306)"
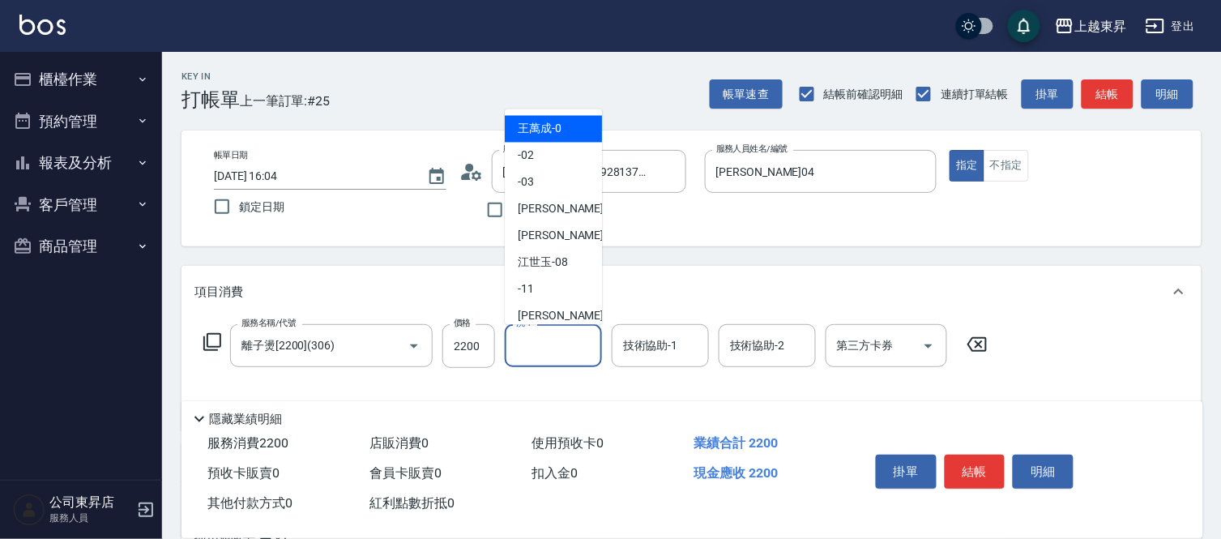
click at [562, 357] on input "洗-1" at bounding box center [553, 346] width 83 height 28
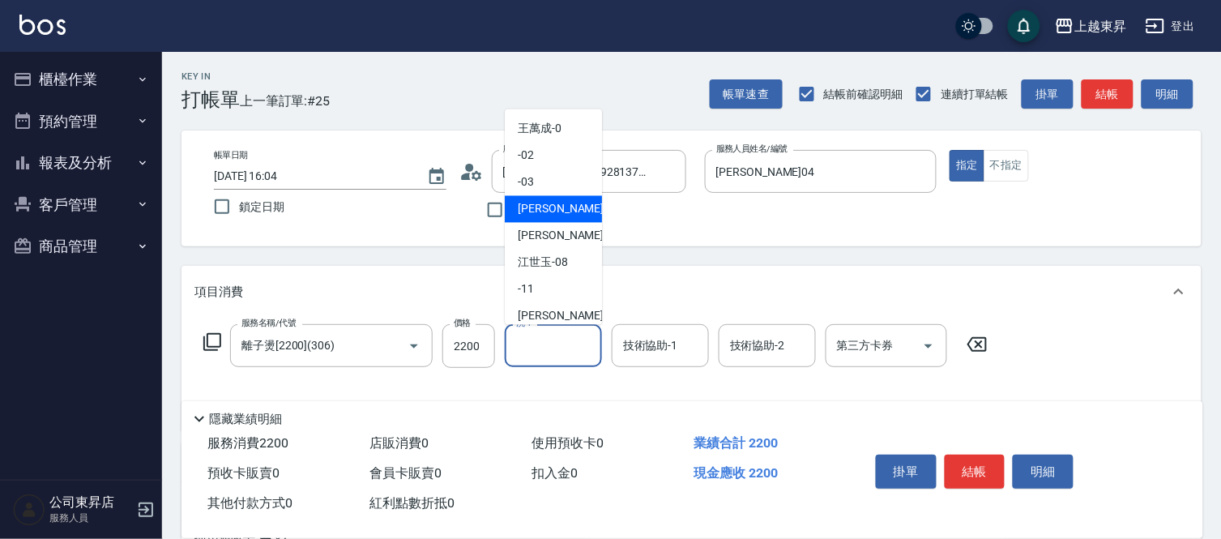
drag, startPoint x: 548, startPoint y: 220, endPoint x: 580, endPoint y: 260, distance: 51.4
click at [548, 220] on div "李怡君 -04" at bounding box center [553, 209] width 97 height 27
type input "李怡君-04"
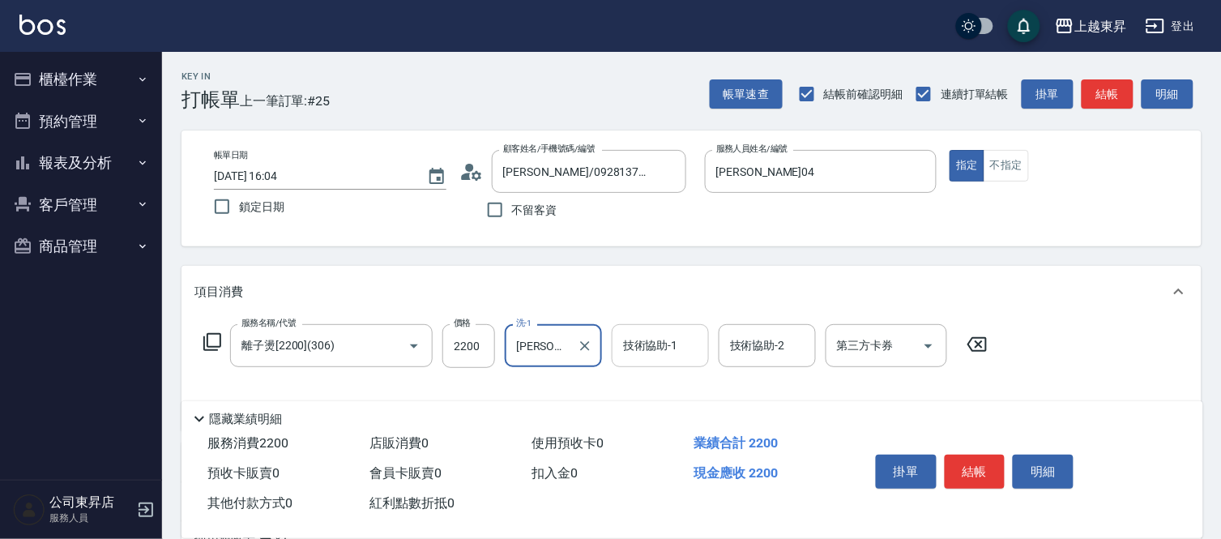
click at [658, 359] on div "技術協助-1" at bounding box center [660, 345] width 97 height 43
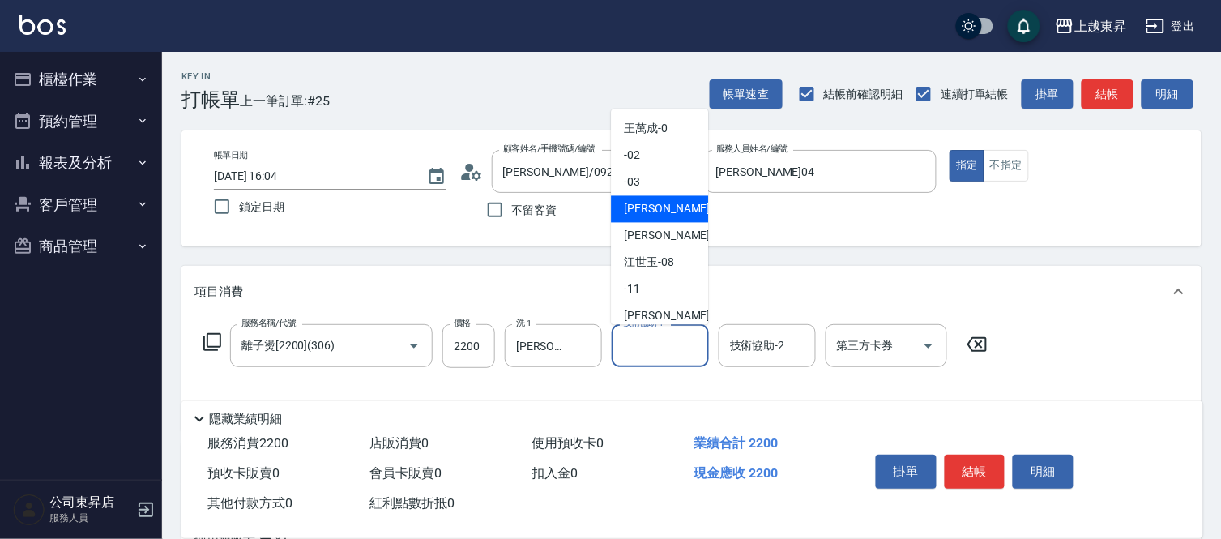
click at [646, 208] on span "李怡君 -04" at bounding box center [675, 209] width 102 height 17
type input "李怡君-04"
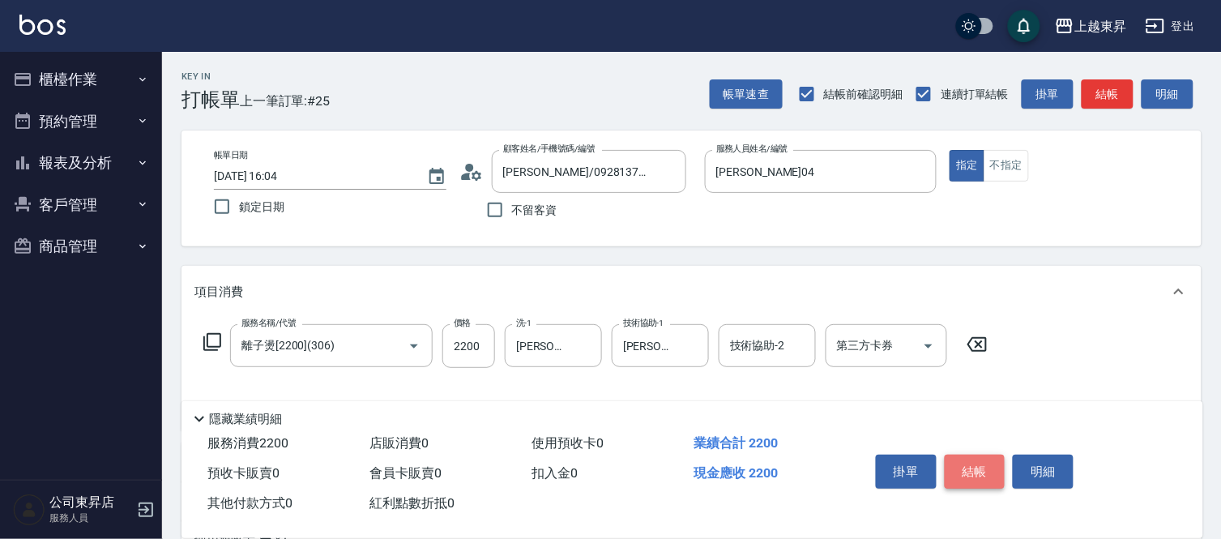
click at [974, 470] on button "結帳" at bounding box center [975, 472] width 61 height 34
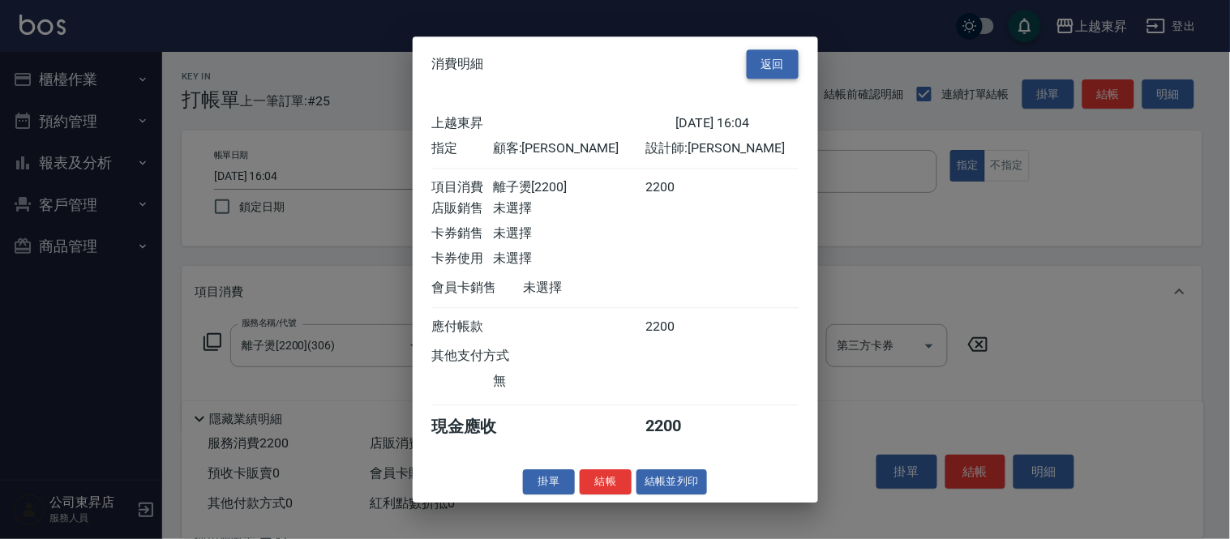
click at [772, 59] on button "返回" at bounding box center [772, 64] width 52 height 30
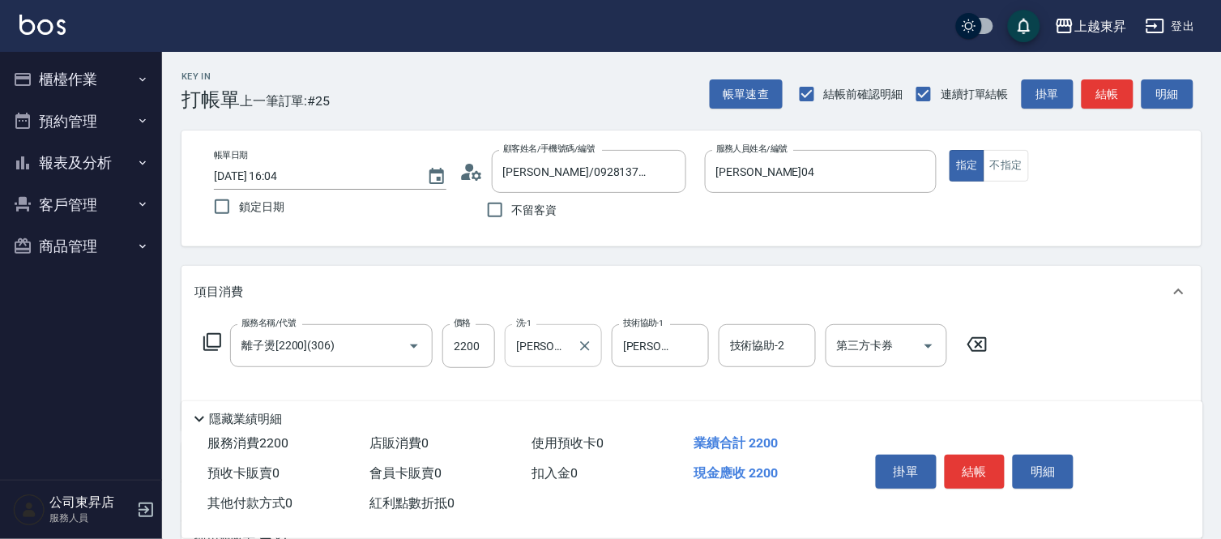
click at [571, 347] on div "李怡君-04 洗-1" at bounding box center [553, 345] width 97 height 43
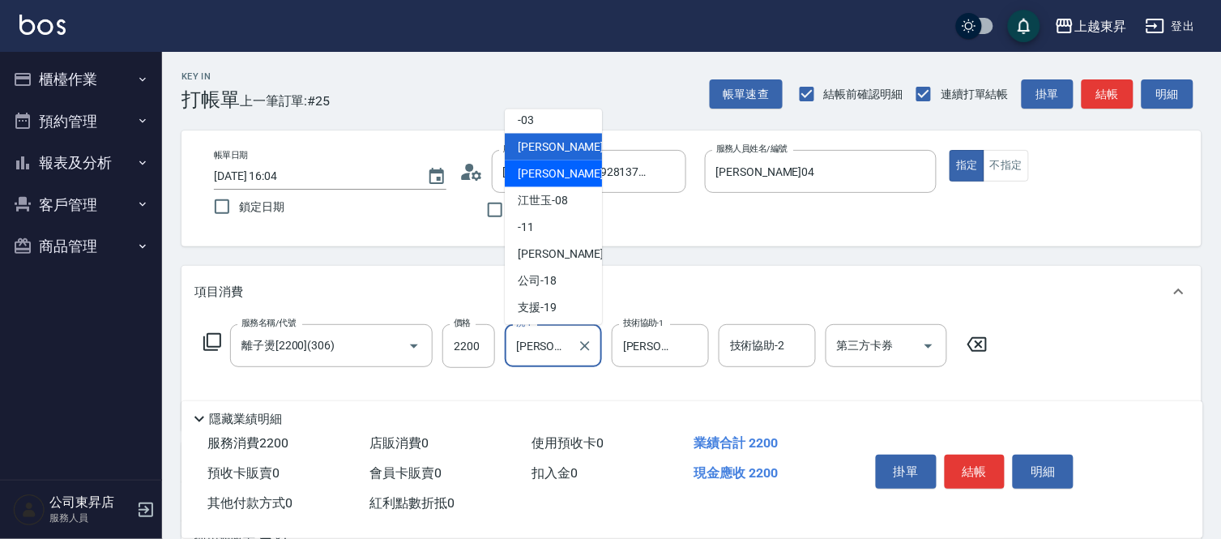
scroll to position [180, 0]
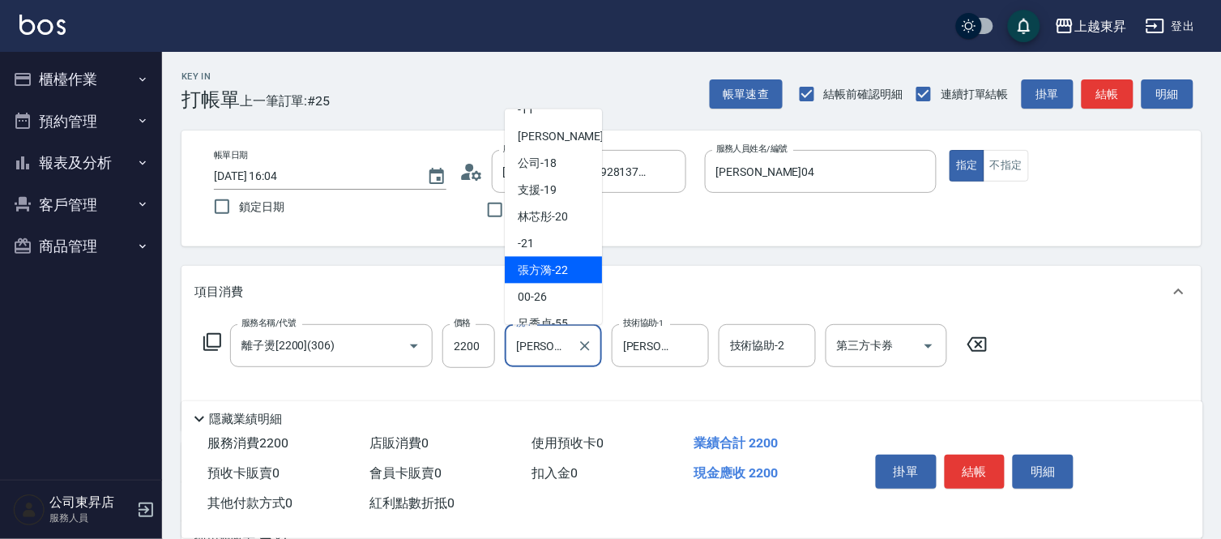
click at [556, 271] on span "張方漪 -22" at bounding box center [543, 270] width 50 height 17
type input "張方漪-22"
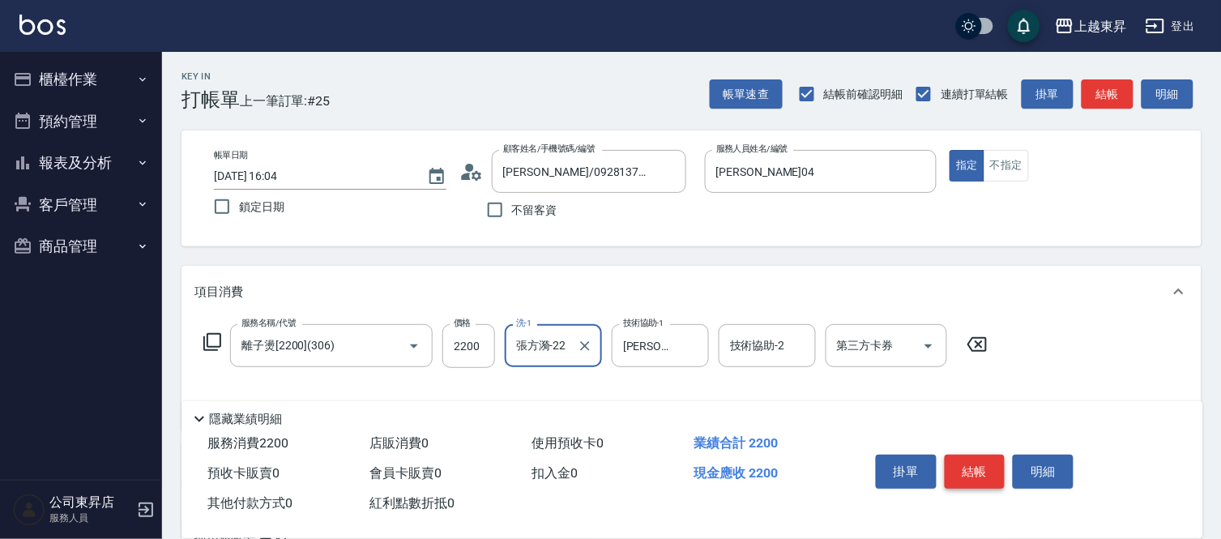
click at [979, 463] on button "結帳" at bounding box center [975, 472] width 61 height 34
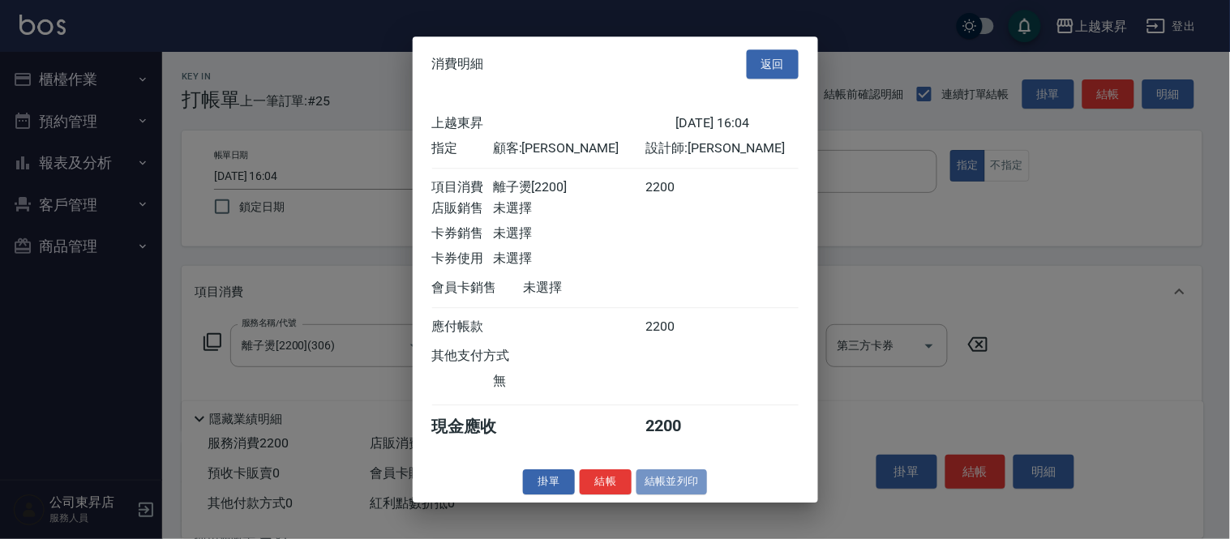
click at [678, 494] on button "結帳並列印" at bounding box center [671, 481] width 71 height 25
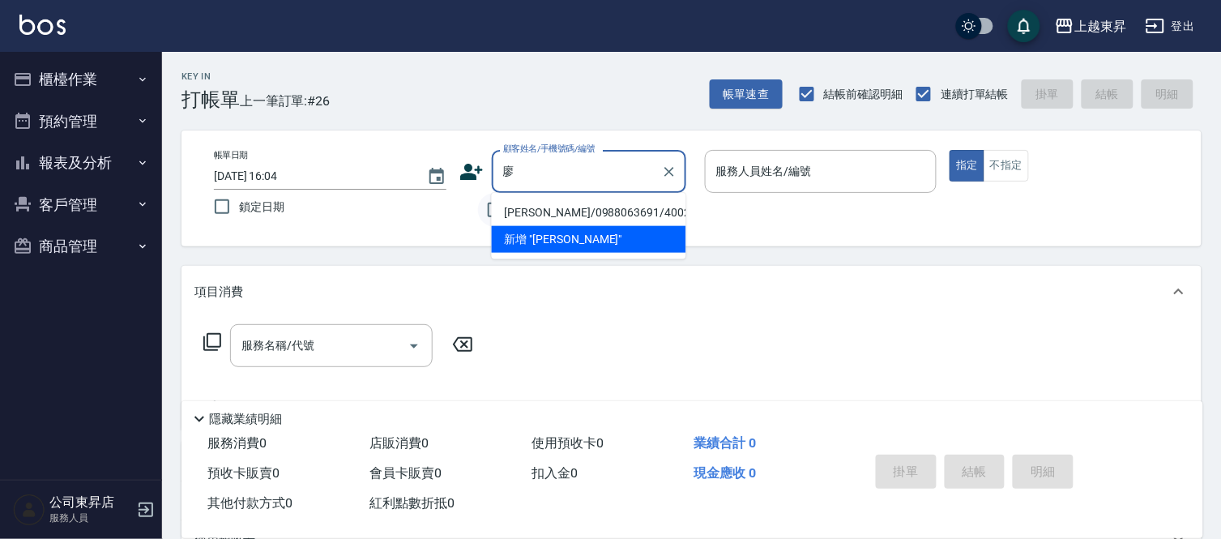
click at [507, 211] on li "廖雅淋/0988063691/40024" at bounding box center [589, 212] width 195 height 27
type input "廖雅淋/0988063691/40024"
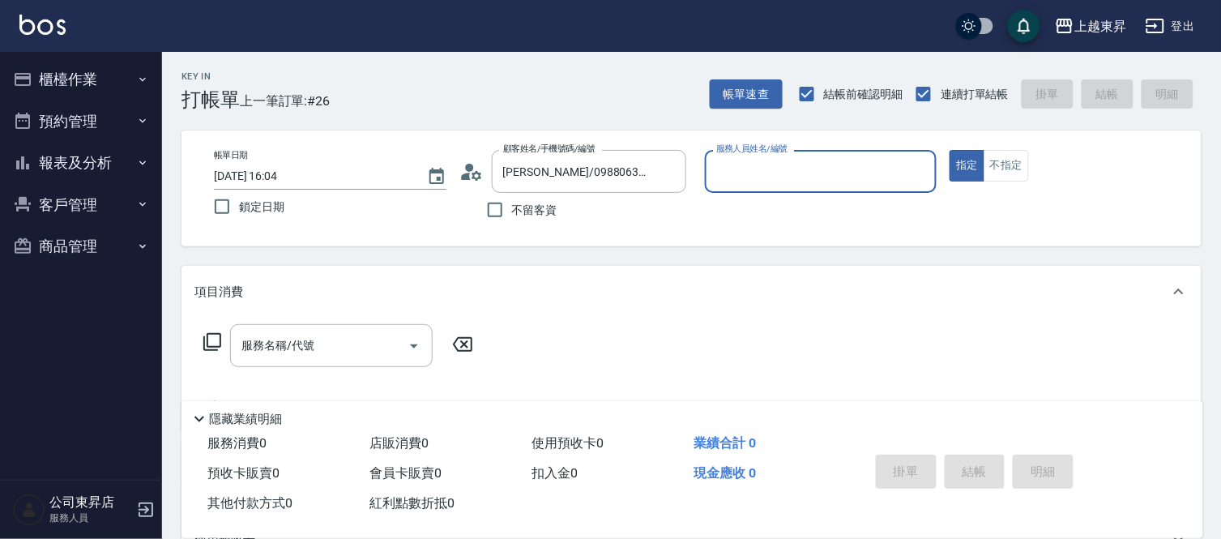
type input "李怡君-04"
click at [303, 360] on div "服務名稱/代號" at bounding box center [331, 345] width 203 height 43
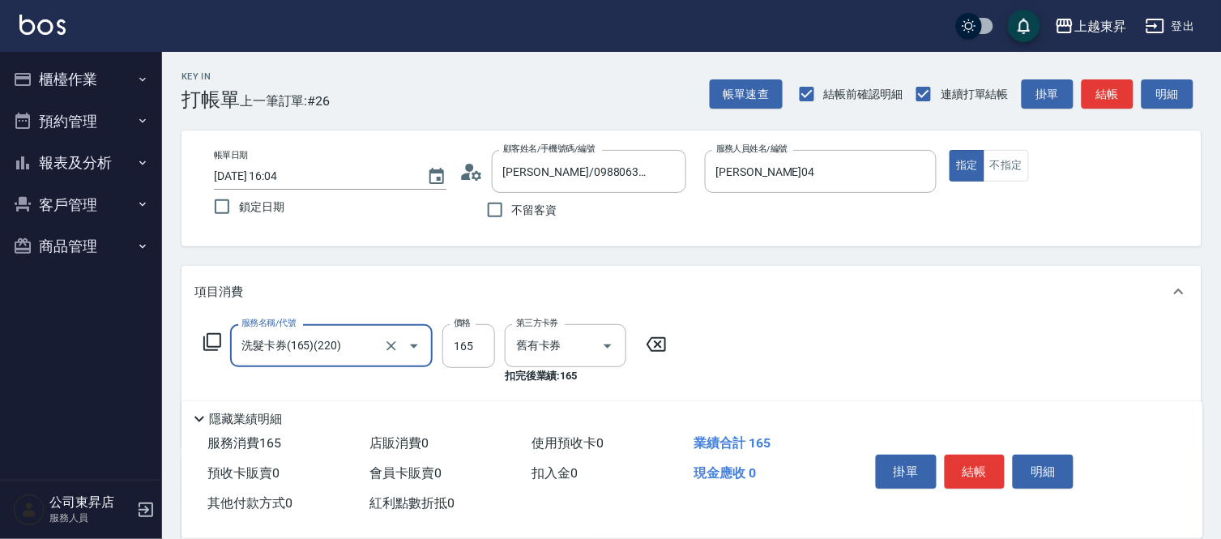
type input "洗髮卡券(165)(220)"
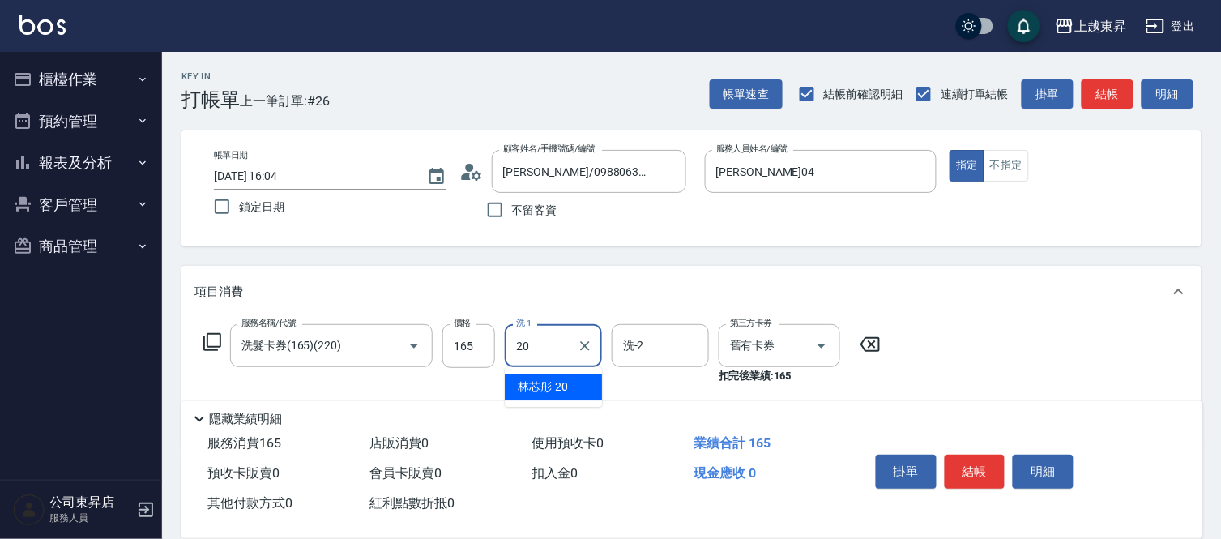
type input "2"
type input "張方漪-22"
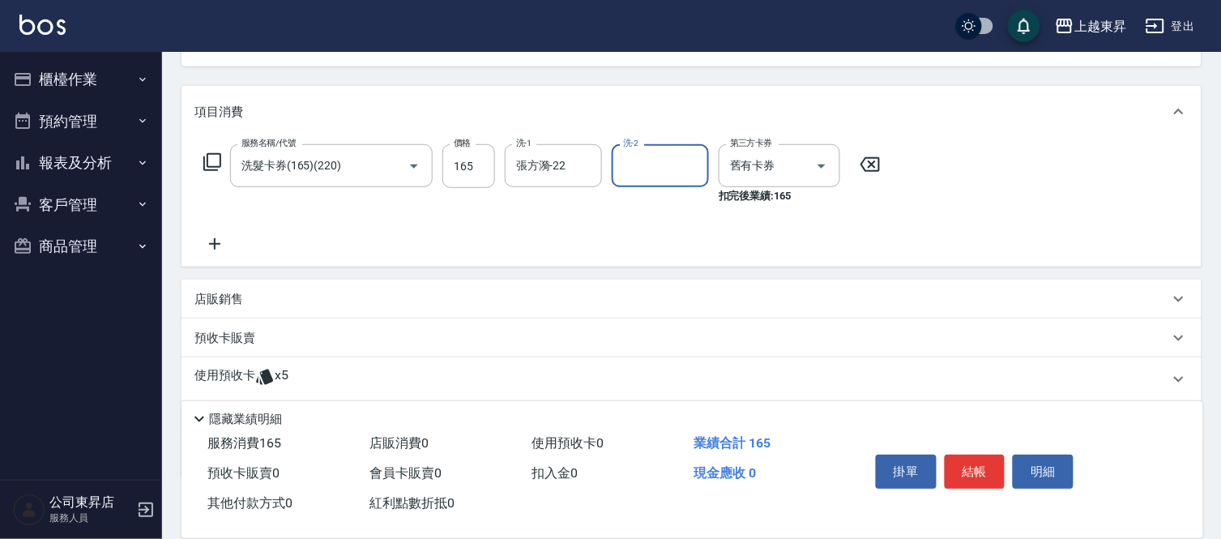
drag, startPoint x: 212, startPoint y: 241, endPoint x: 215, endPoint y: 198, distance: 43.0
click at [212, 242] on icon at bounding box center [215, 243] width 41 height 19
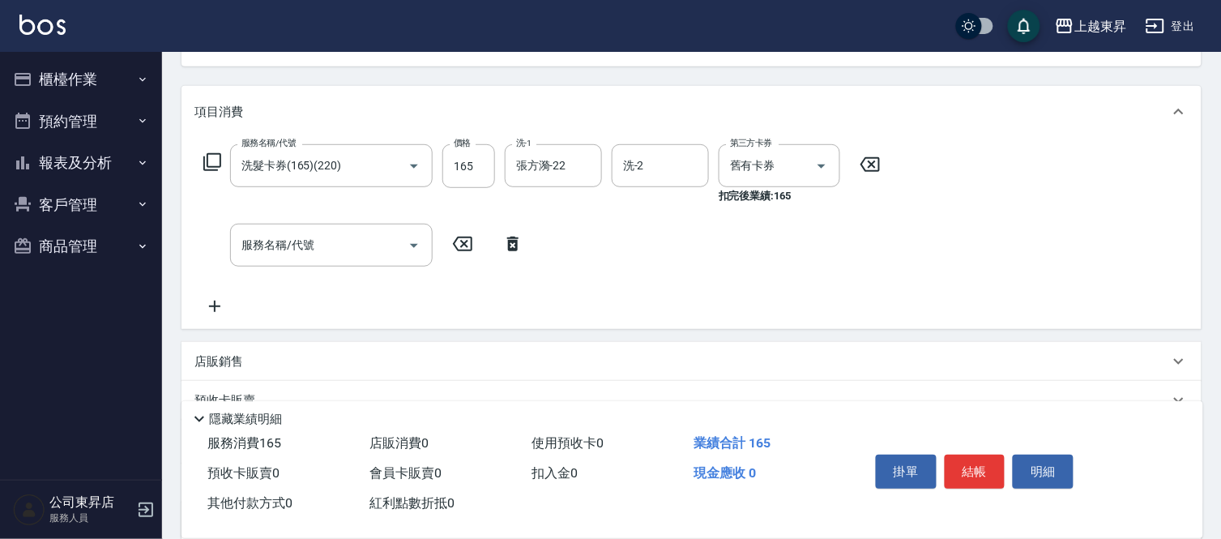
click at [216, 149] on div "服務名稱/代號 洗髮卡券(165)(220) 服務名稱/代號 價格 165 價格 洗-1 張方漪-22 洗-1 洗-2 洗-2 第三方卡券 舊有卡券 第三方卡…" at bounding box center [543, 174] width 696 height 60
click at [220, 163] on icon at bounding box center [212, 162] width 18 height 18
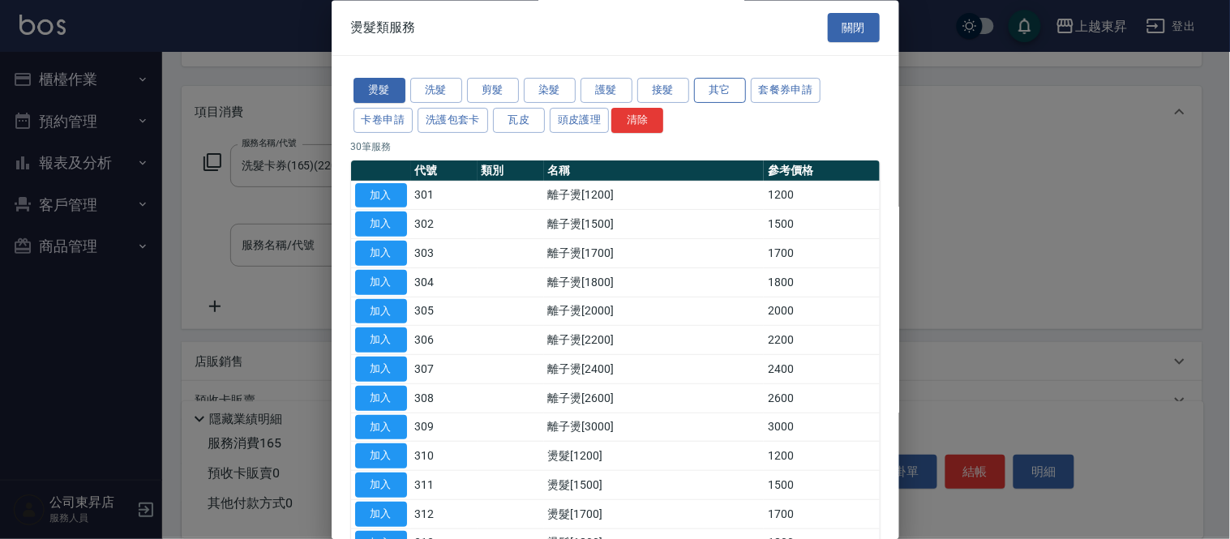
click at [712, 90] on button "其它" at bounding box center [720, 91] width 52 height 25
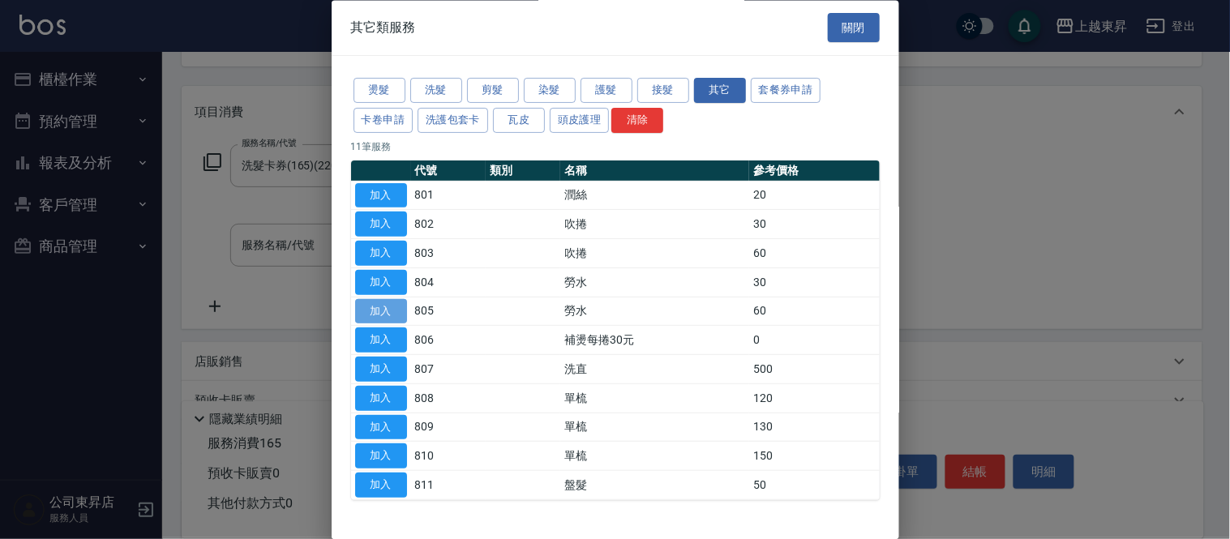
click at [367, 313] on button "加入" at bounding box center [381, 311] width 52 height 25
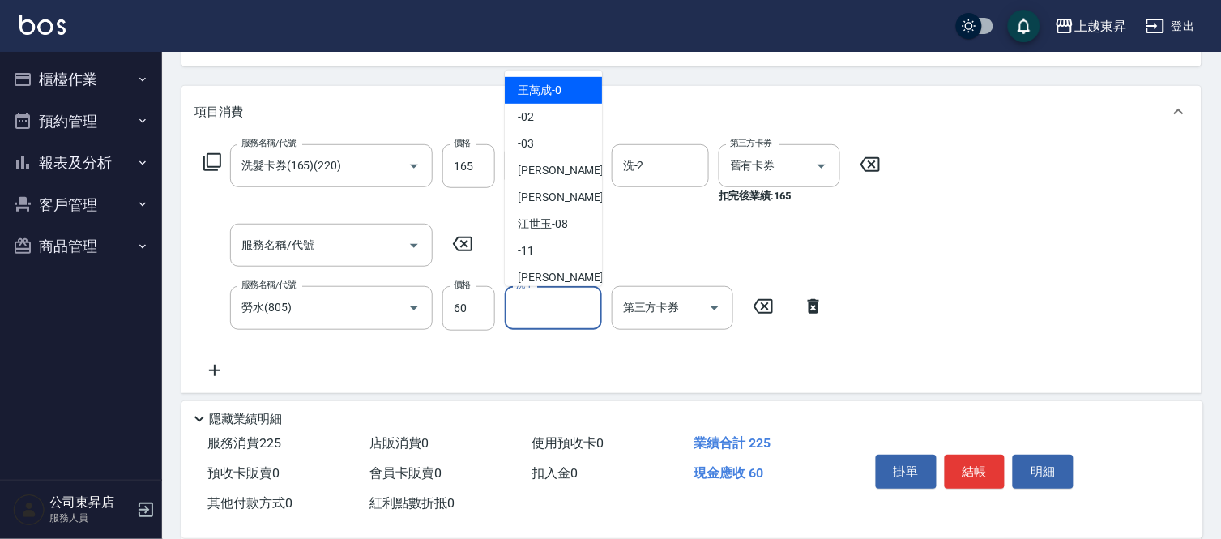
click at [580, 312] on input "洗-1" at bounding box center [553, 307] width 83 height 28
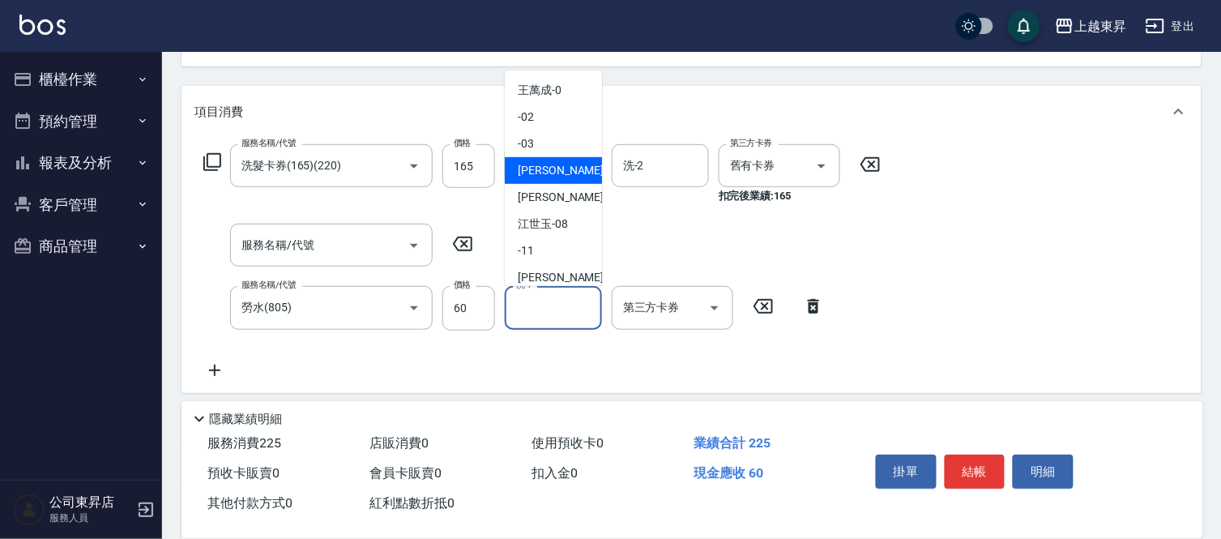
click at [547, 179] on div "李怡君 -04" at bounding box center [553, 170] width 97 height 27
type input "李怡君-04"
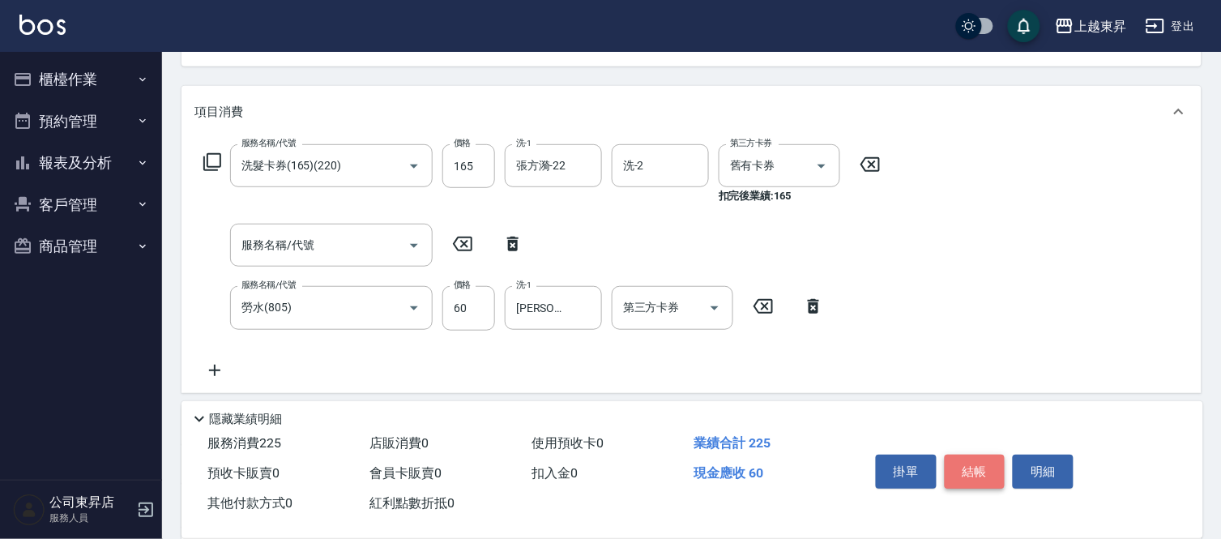
click at [983, 464] on button "結帳" at bounding box center [975, 472] width 61 height 34
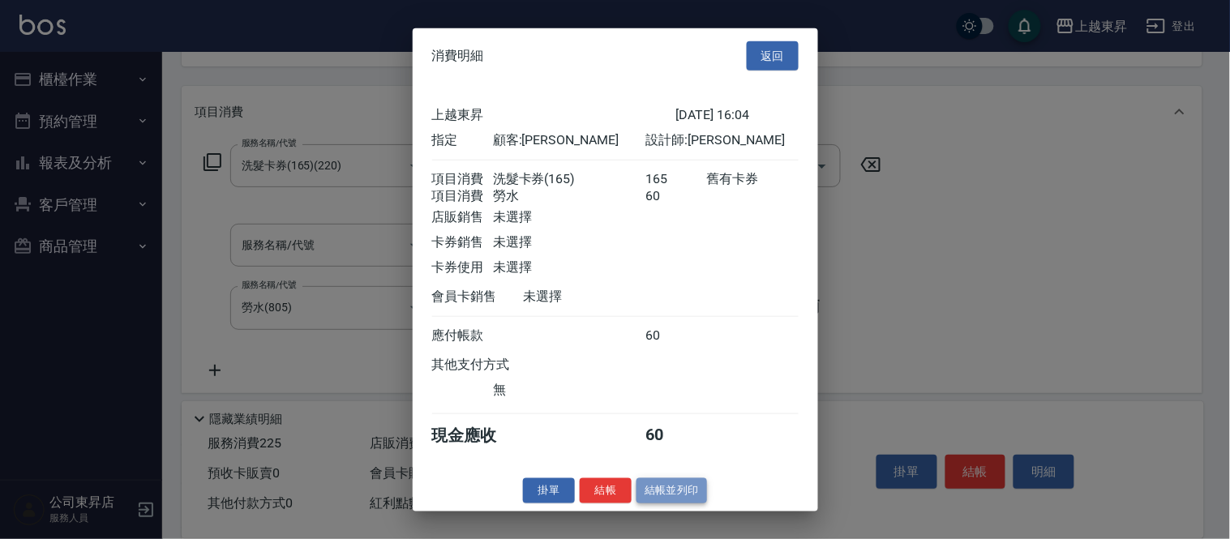
click at [661, 499] on button "結帳並列印" at bounding box center [671, 490] width 71 height 25
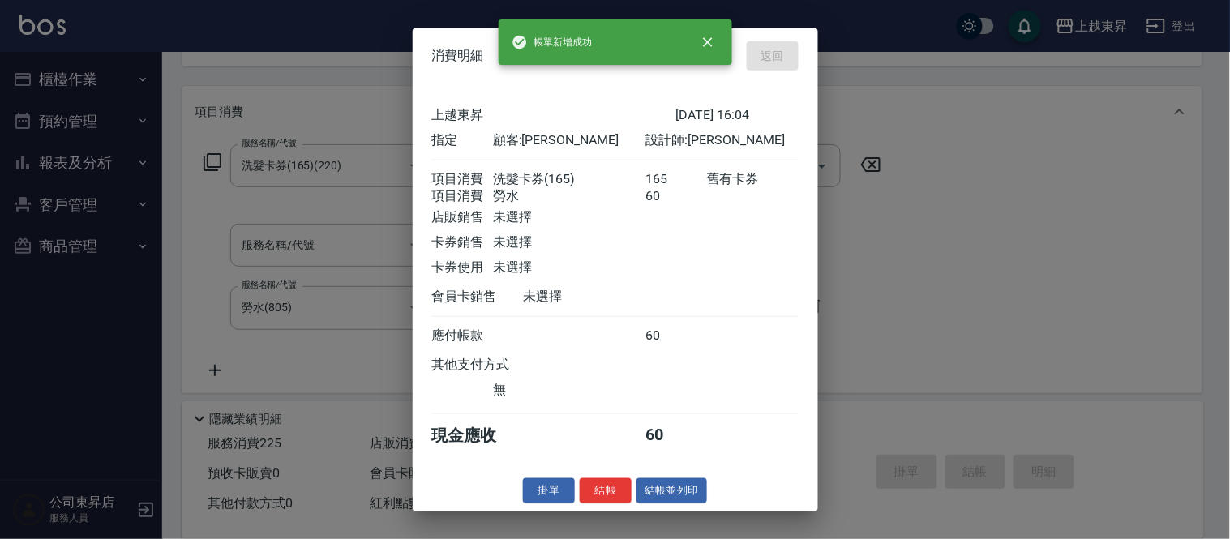
type input "2025/09/18 16:05"
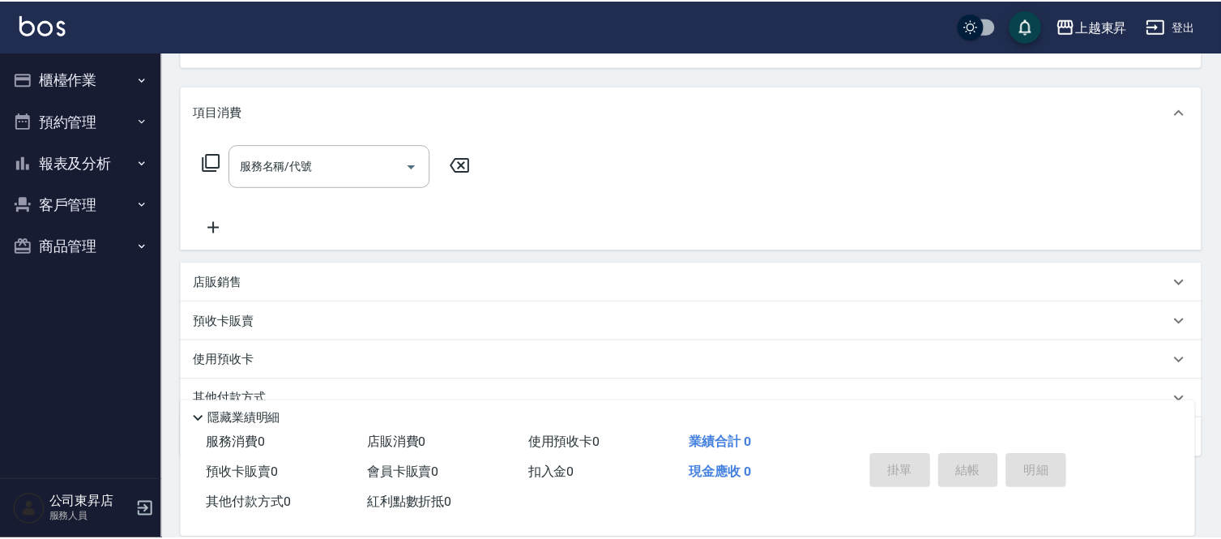
scroll to position [157, 0]
